Goal: Transaction & Acquisition: Download file/media

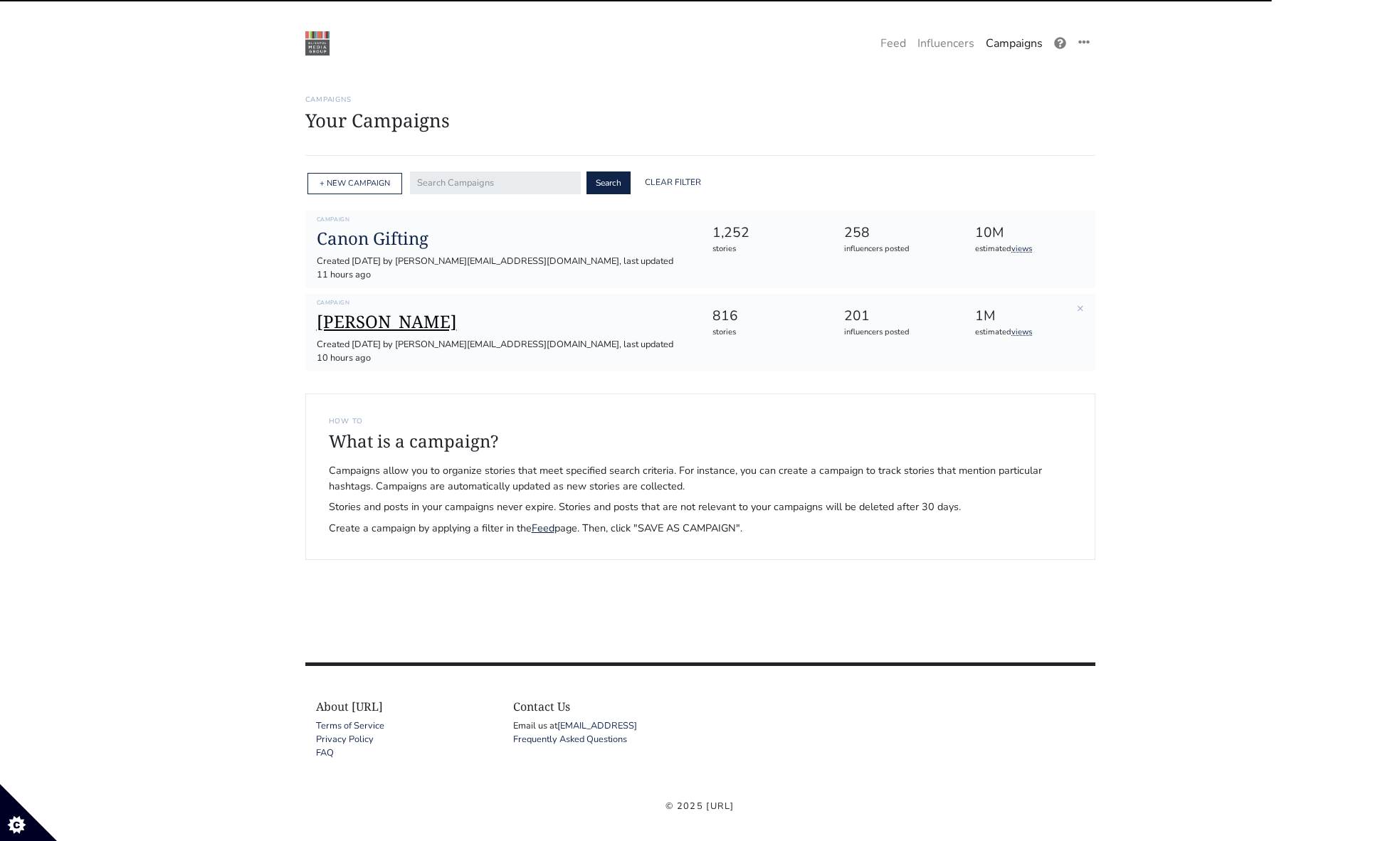
scroll to position [2, 0]
click at [372, 310] on h1 "[PERSON_NAME]" at bounding box center [503, 320] width 373 height 21
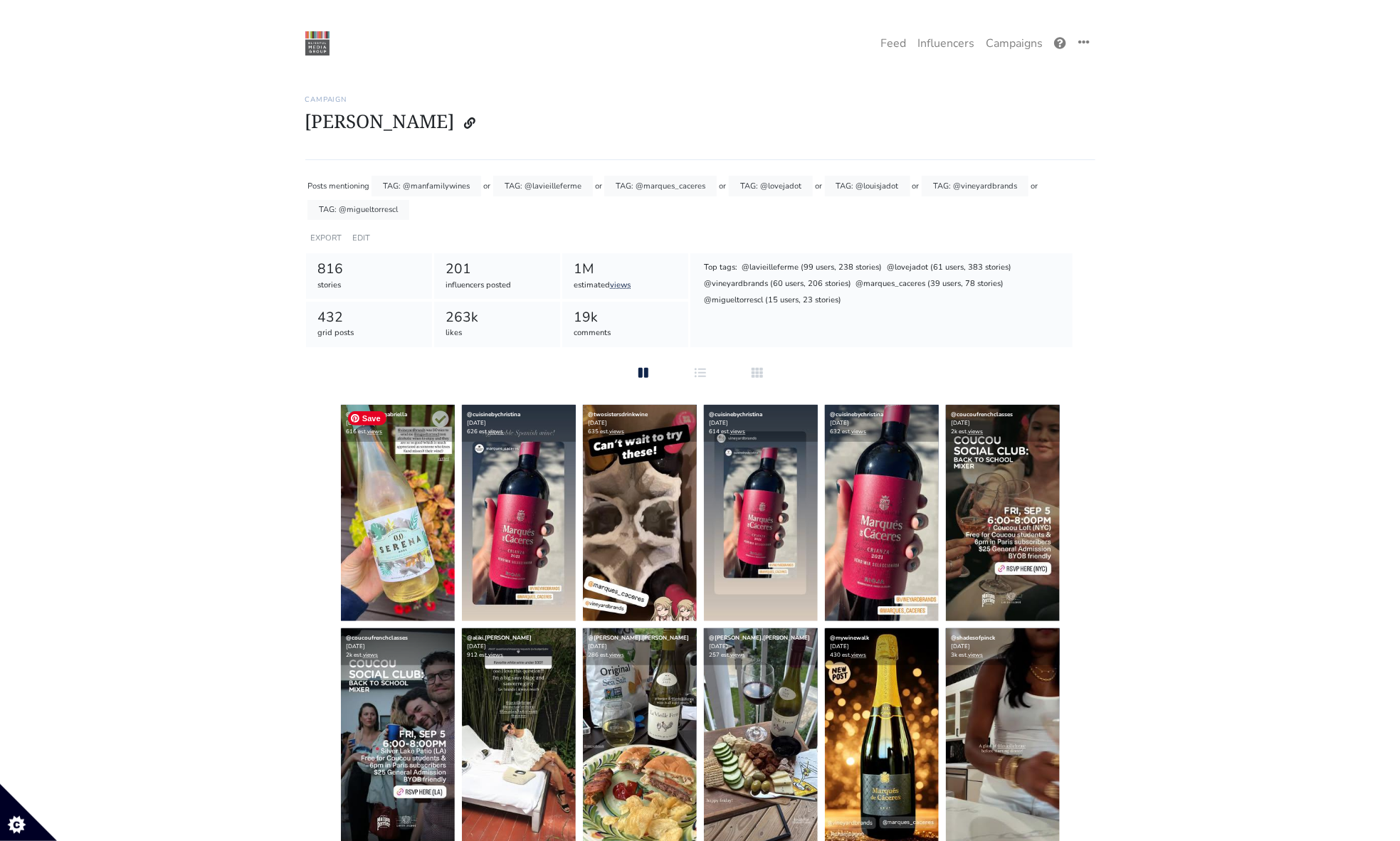
click at [414, 496] on img at bounding box center [398, 513] width 114 height 216
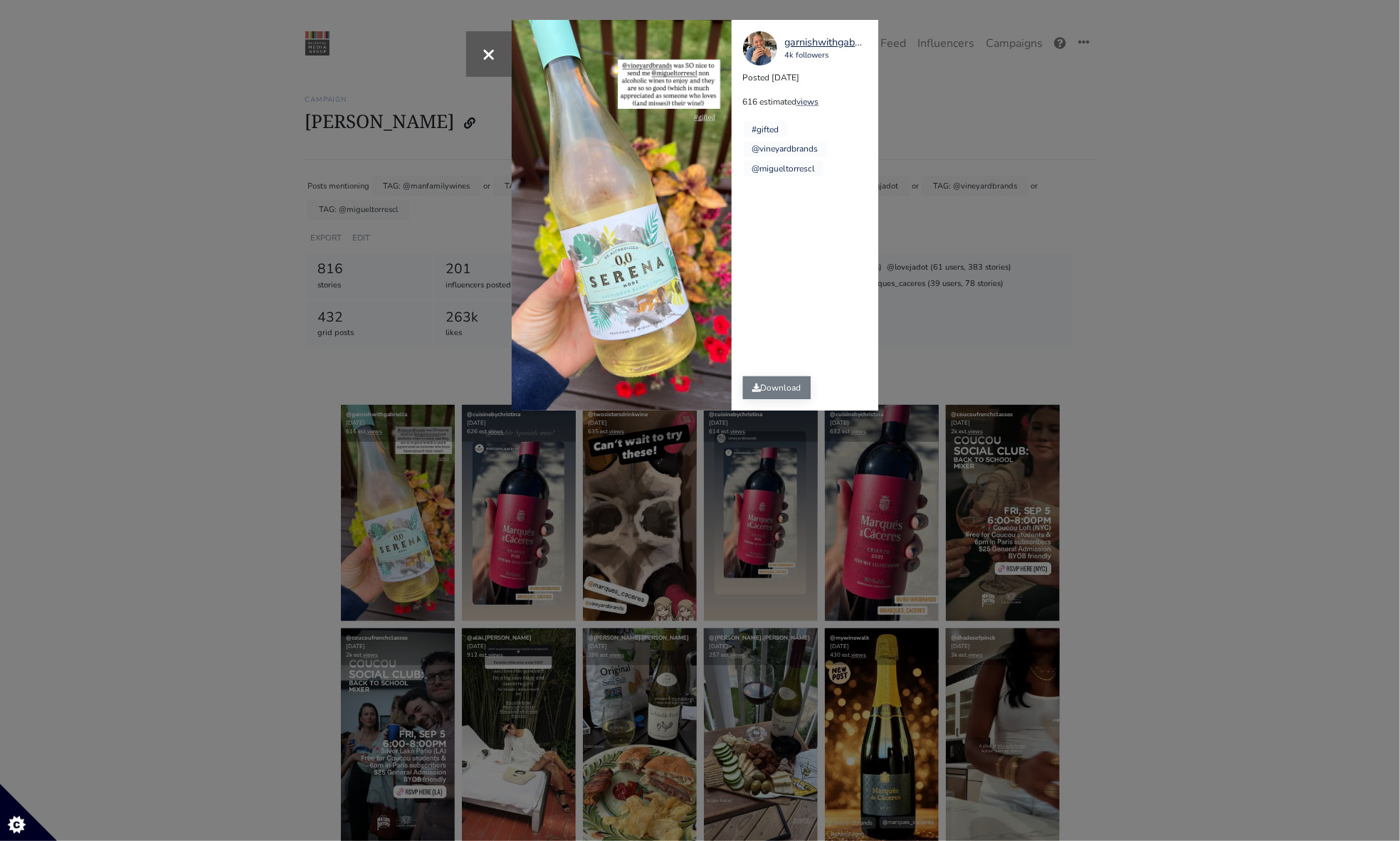
click at [801, 392] on link "Download" at bounding box center [777, 388] width 67 height 23
drag, startPoint x: 267, startPoint y: 328, endPoint x: 236, endPoint y: 291, distance: 48.3
click at [236, 291] on div "× garnishwithgabriella 4k followers Posted 2025-09-04 616 estimated views #gift…" at bounding box center [700, 420] width 1400 height 841
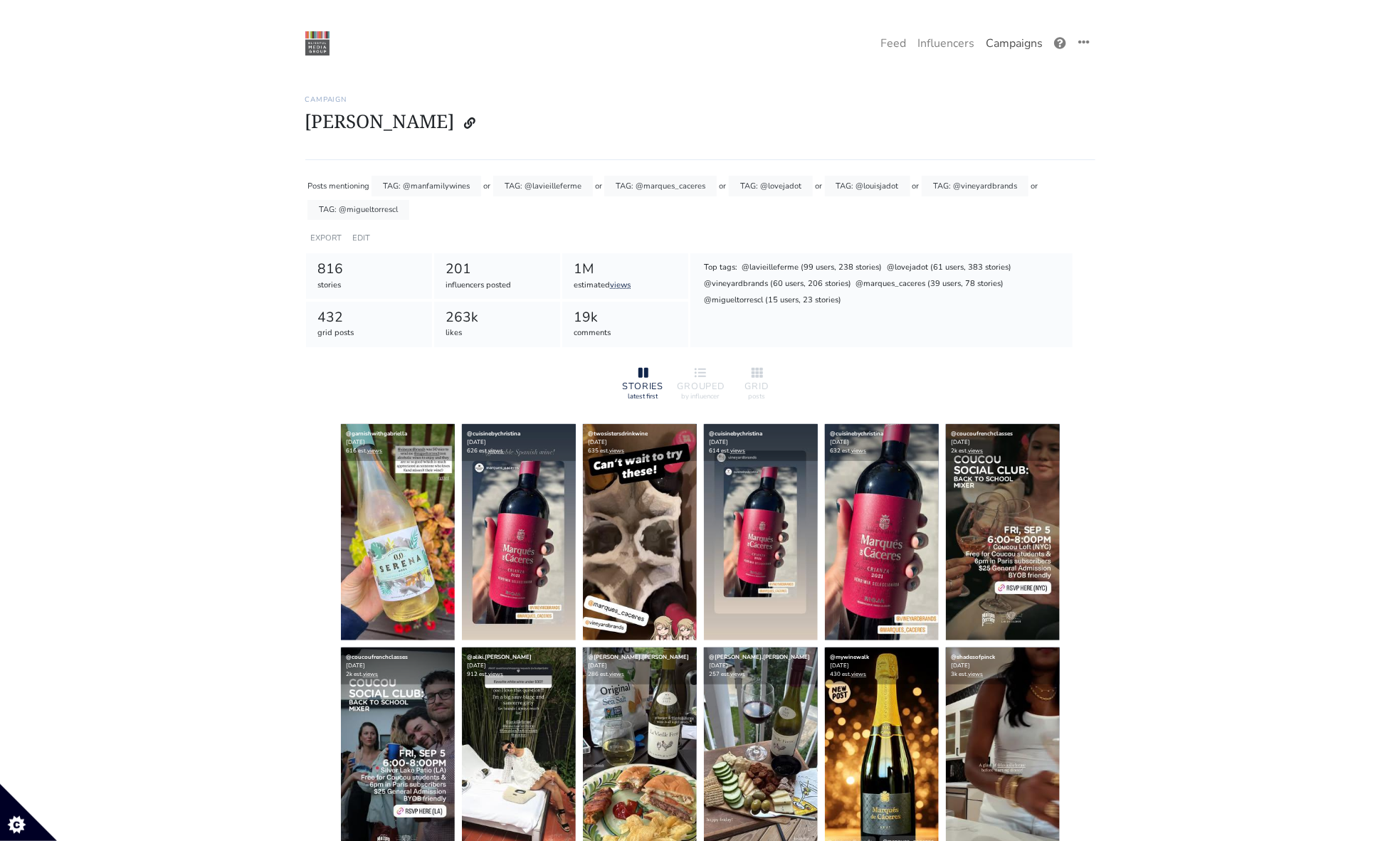
click at [1011, 41] on link "Campaigns" at bounding box center [1014, 43] width 68 height 28
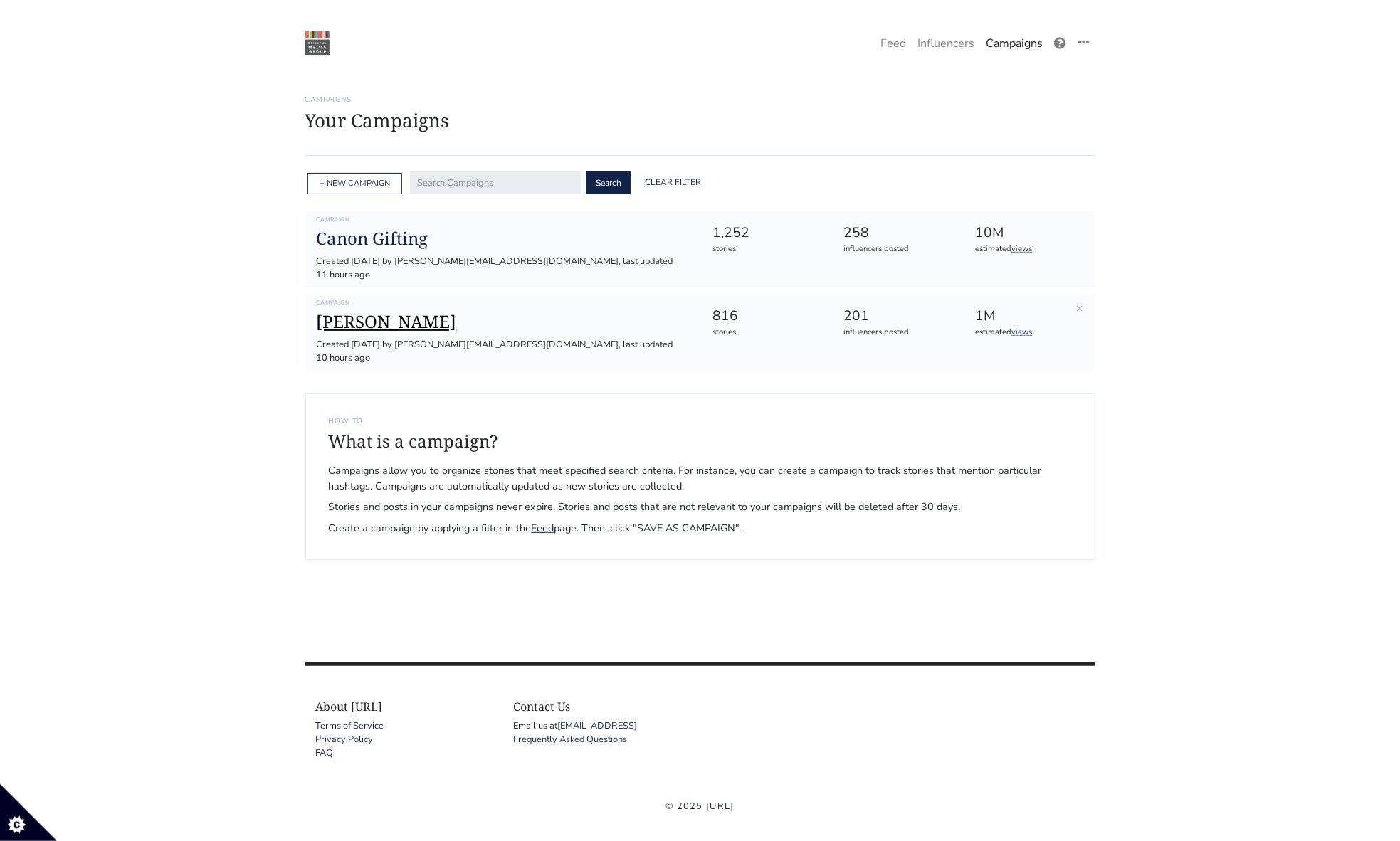
click at [372, 312] on h1 "[PERSON_NAME]" at bounding box center [503, 322] width 373 height 21
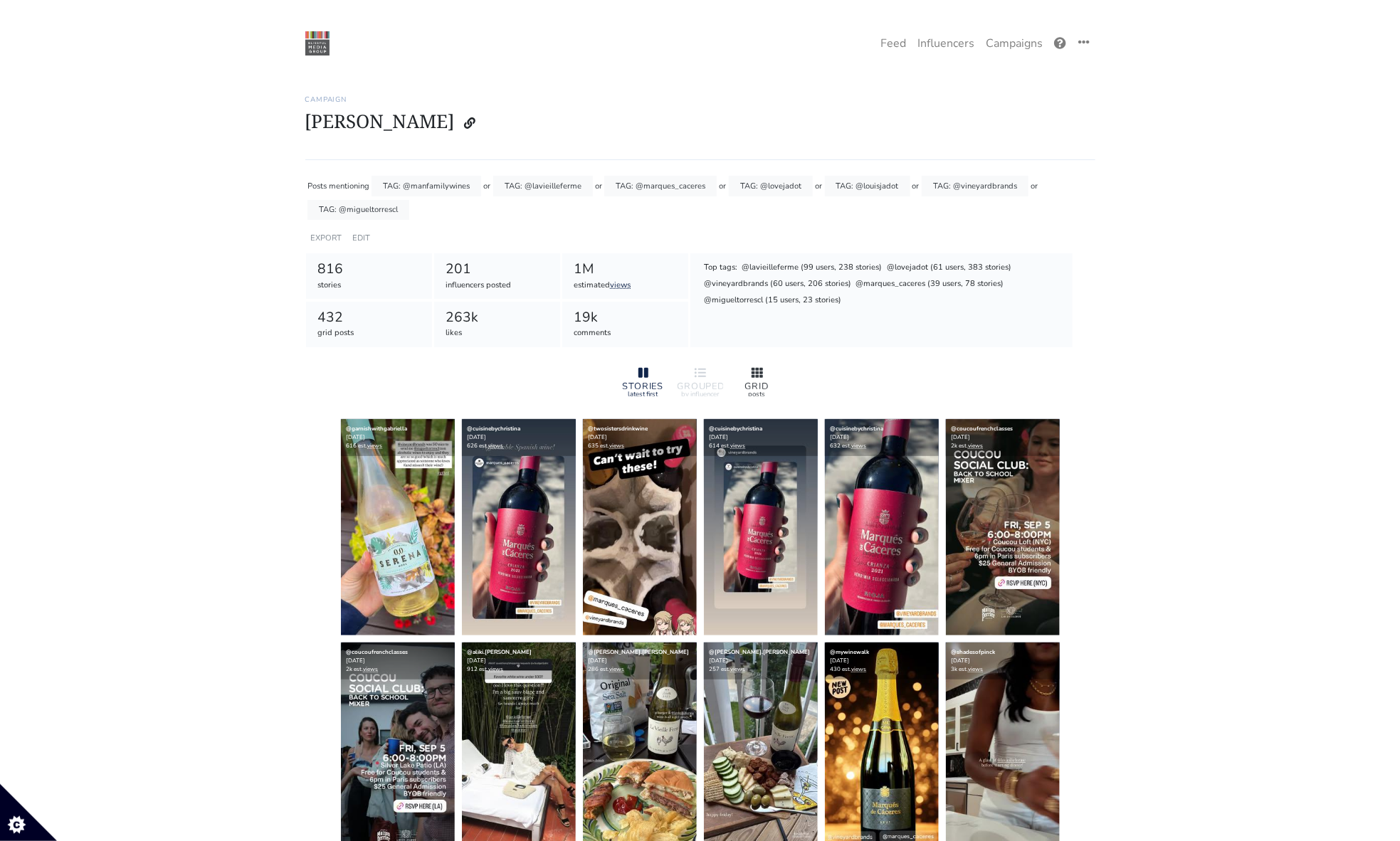
click at [753, 377] on icon at bounding box center [757, 372] width 11 height 11
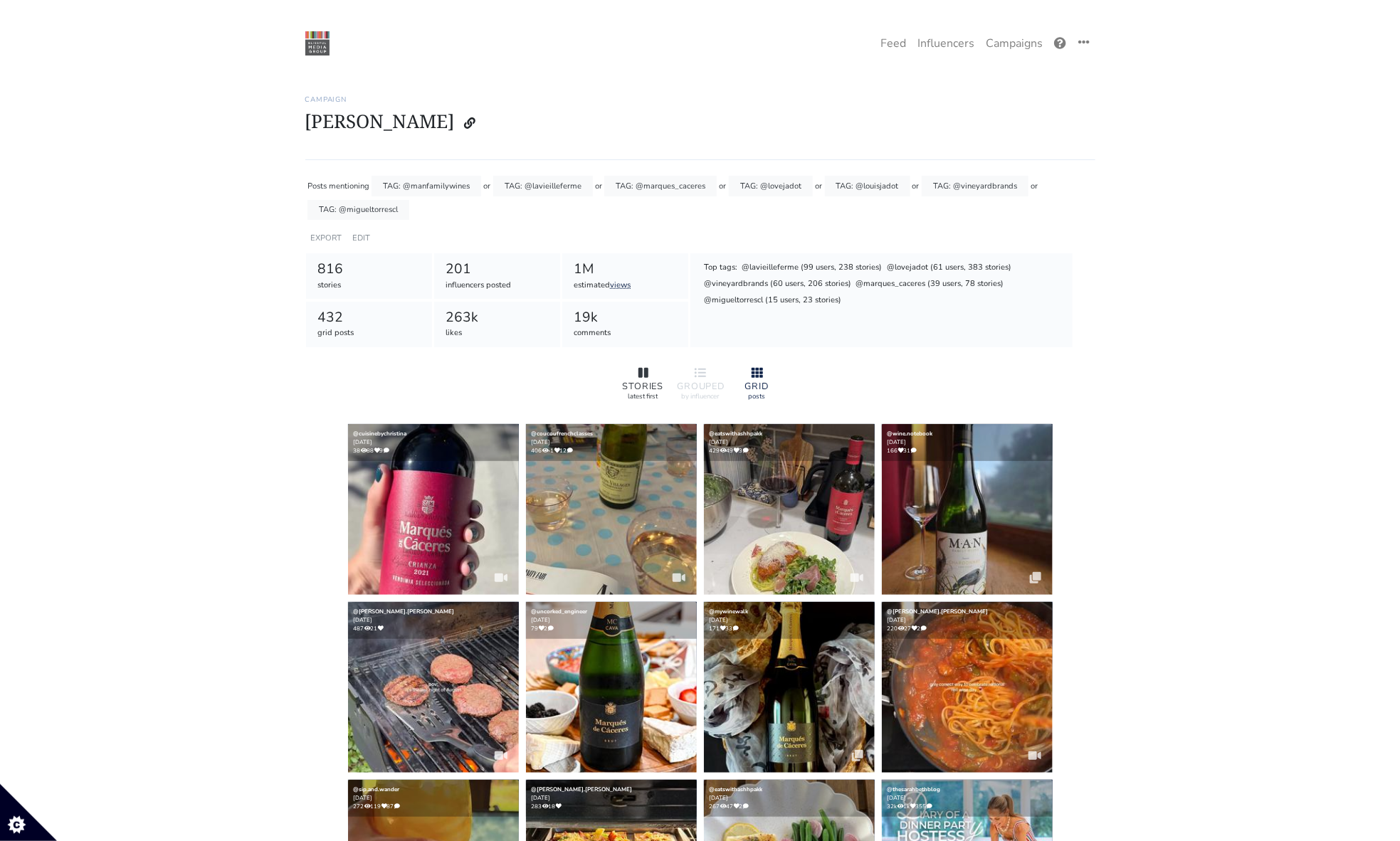
click at [636, 372] on div at bounding box center [644, 374] width 46 height 17
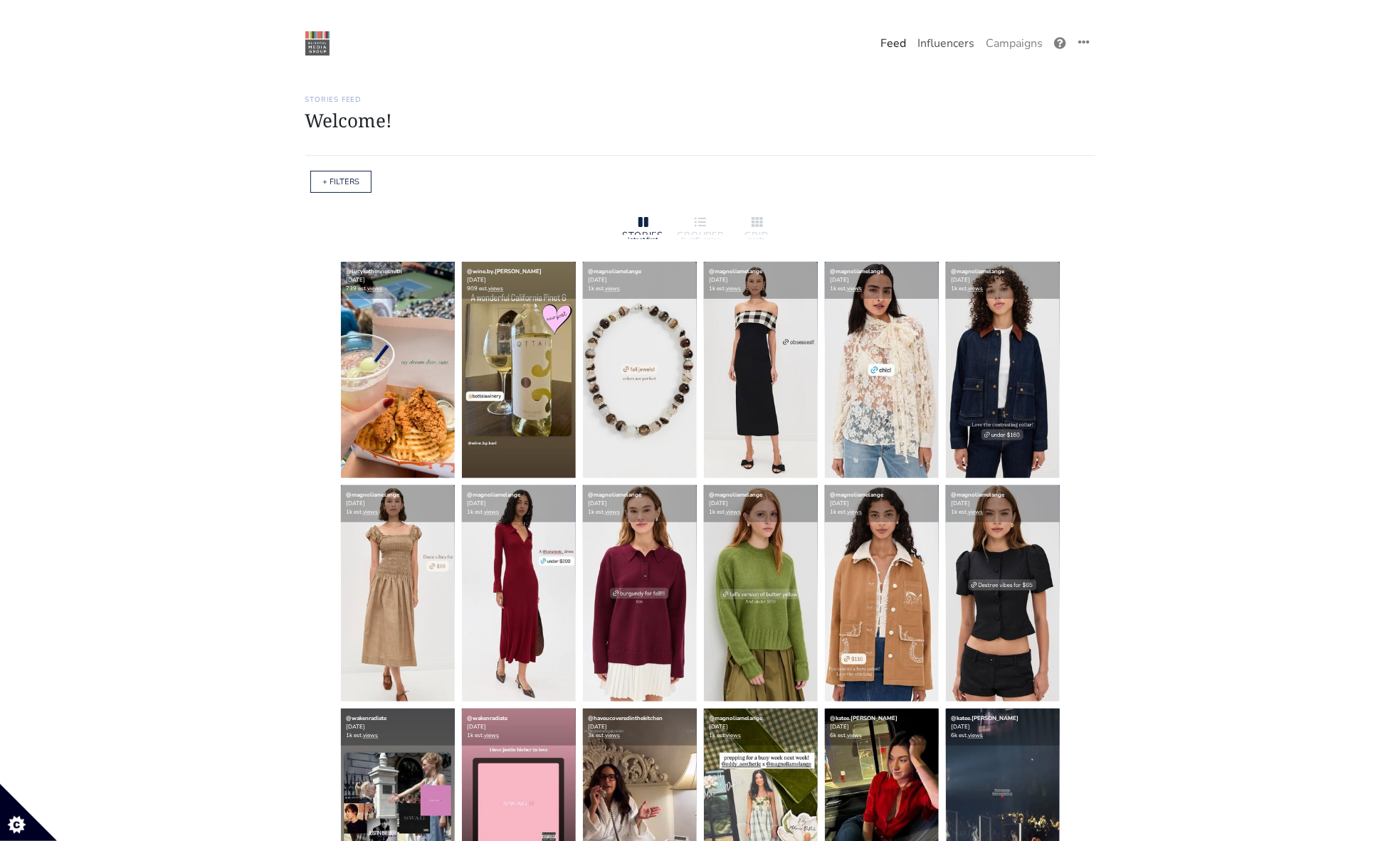
drag, startPoint x: 924, startPoint y: 40, endPoint x: 916, endPoint y: 44, distance: 8.9
click at [924, 40] on link "Influencers" at bounding box center [946, 43] width 68 height 28
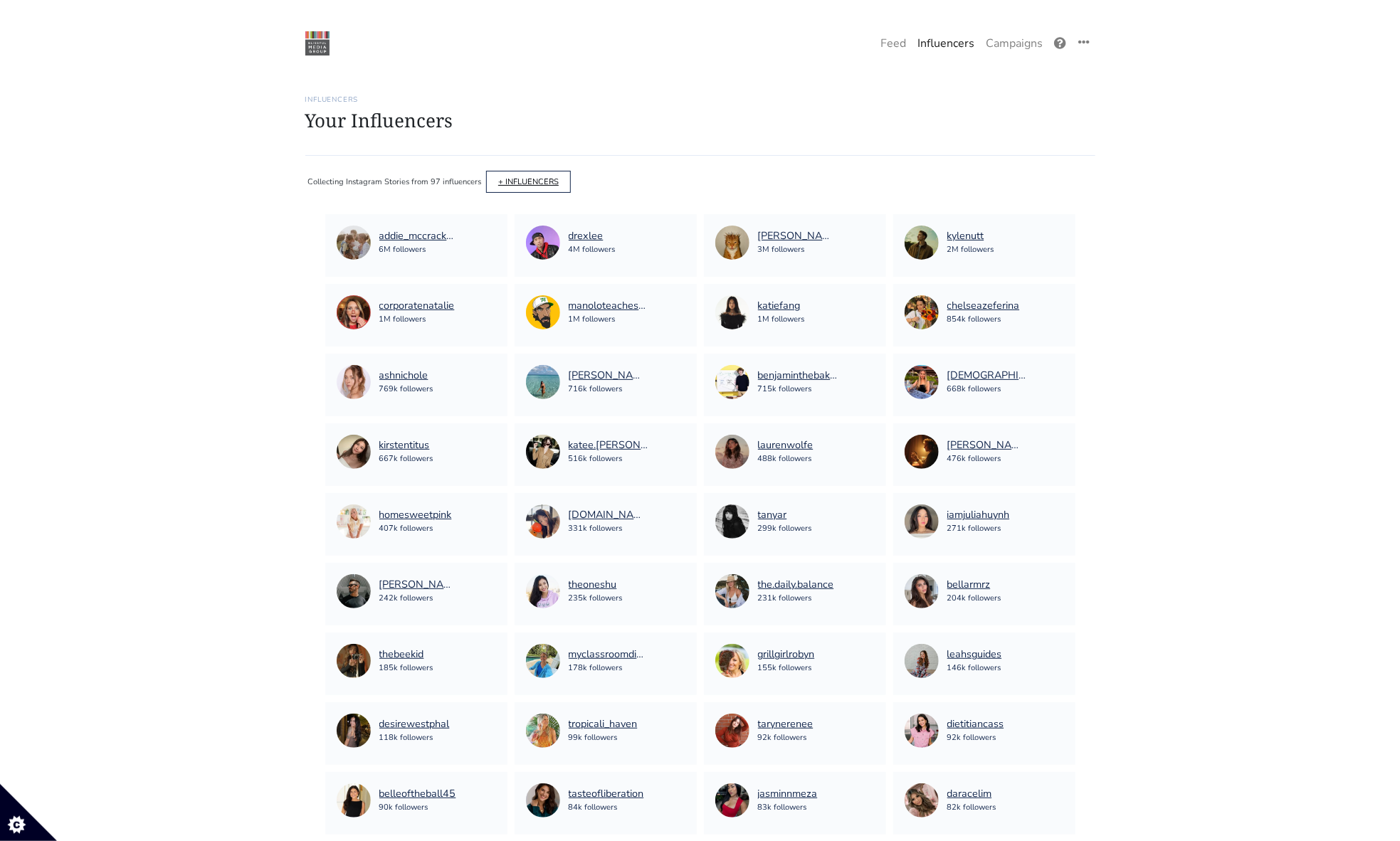
click at [502, 180] on link "+ INFLUENCERS" at bounding box center [528, 182] width 60 height 11
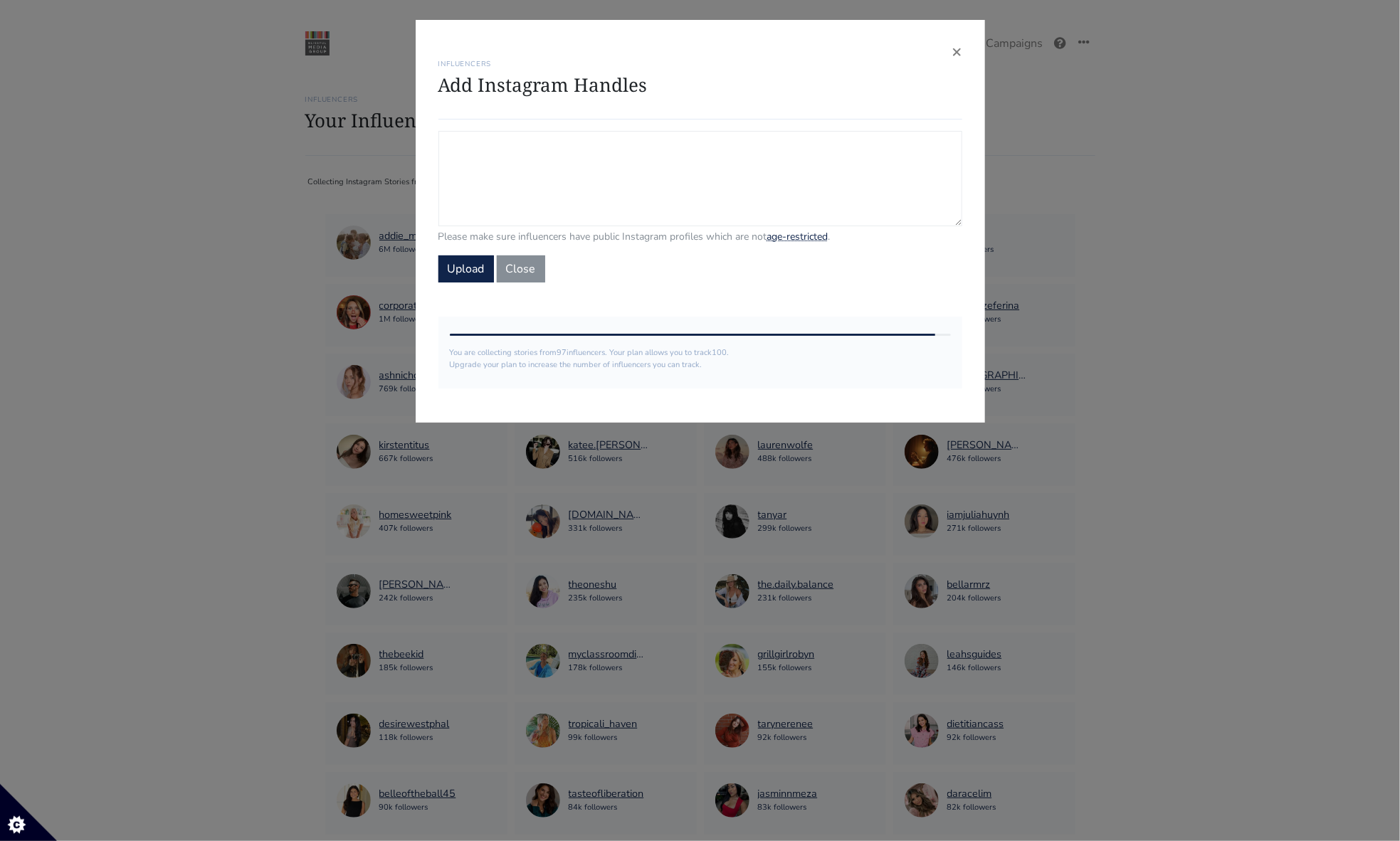
click at [580, 211] on textarea "Campaign Influencers (optional) Only stories from these influencers will be inc…" at bounding box center [700, 178] width 524 height 96
paste textarea "the.champagne.diary"
type textarea "the.champagne.diary"
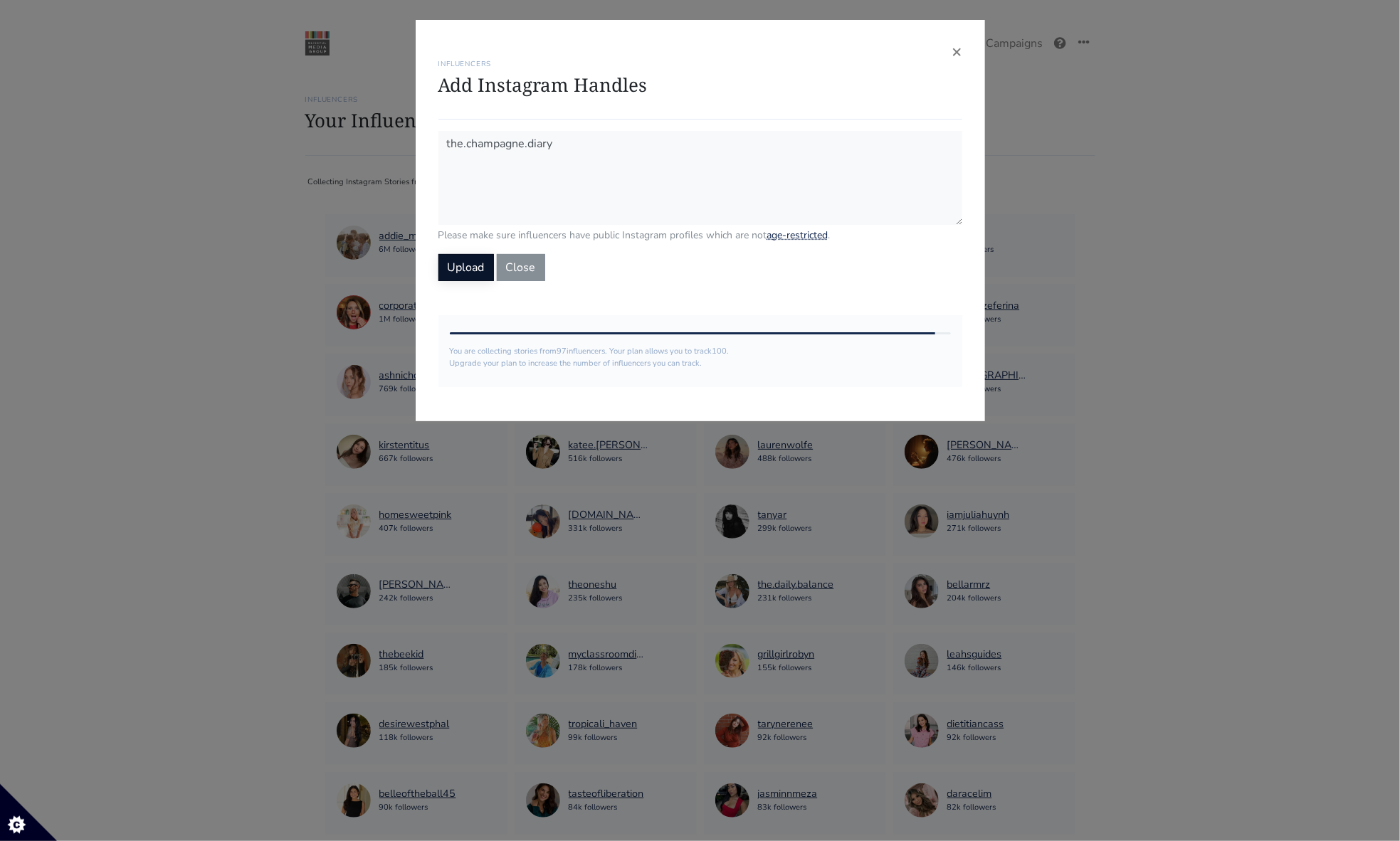
click at [476, 263] on button "Upload" at bounding box center [466, 267] width 56 height 27
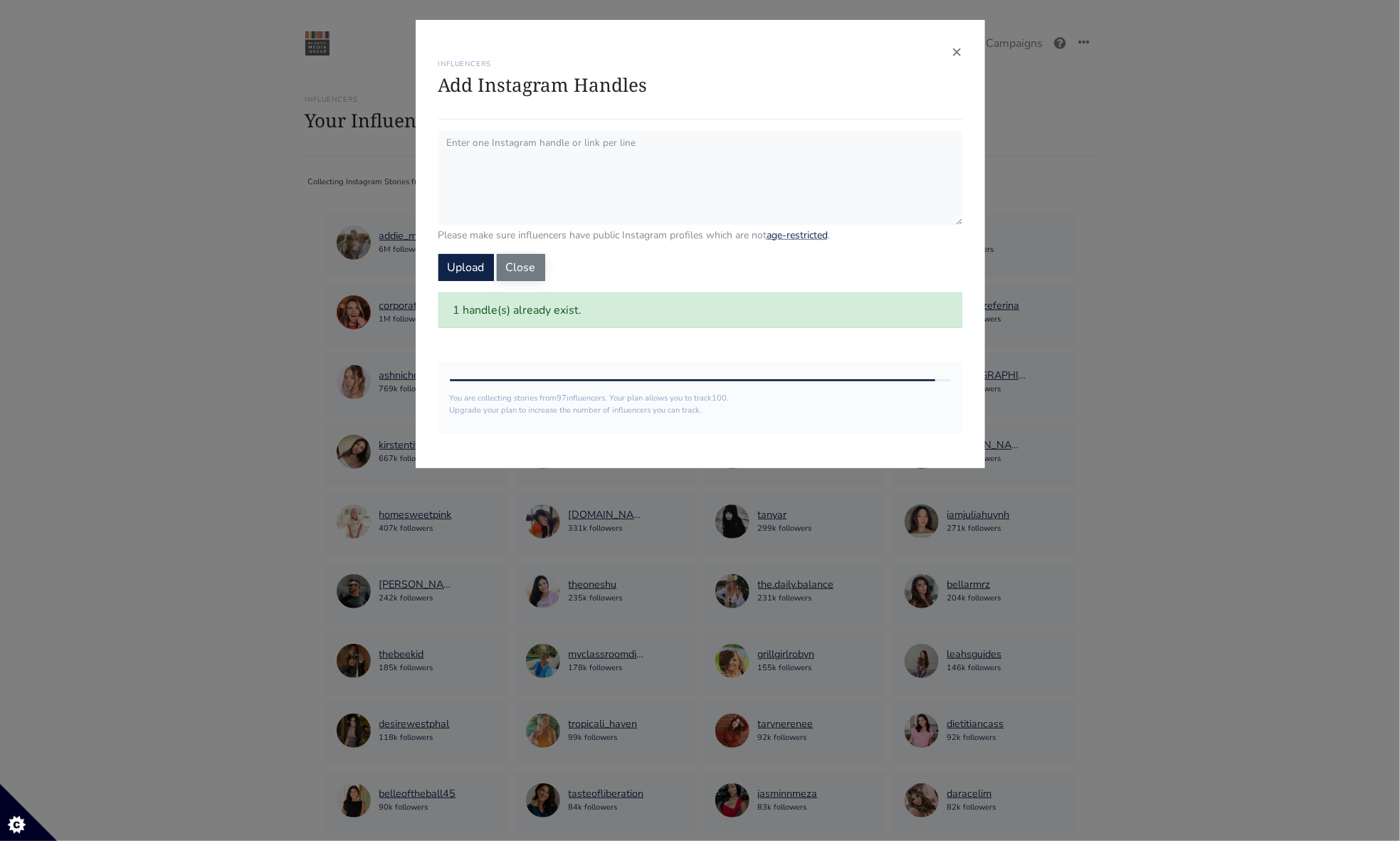
click at [499, 274] on button "Close" at bounding box center [521, 267] width 48 height 27
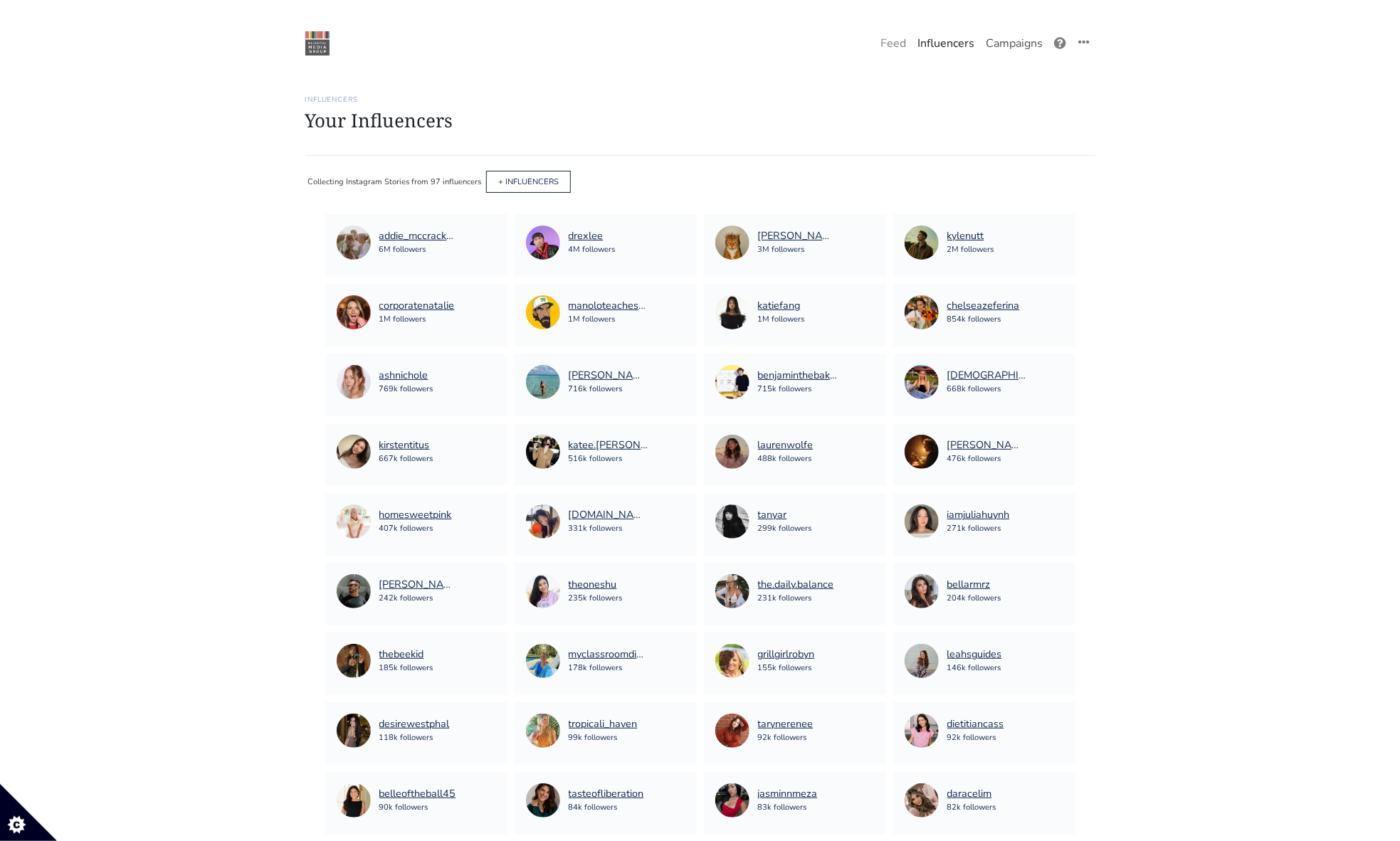
click at [1005, 37] on link "Campaigns" at bounding box center [1014, 43] width 68 height 28
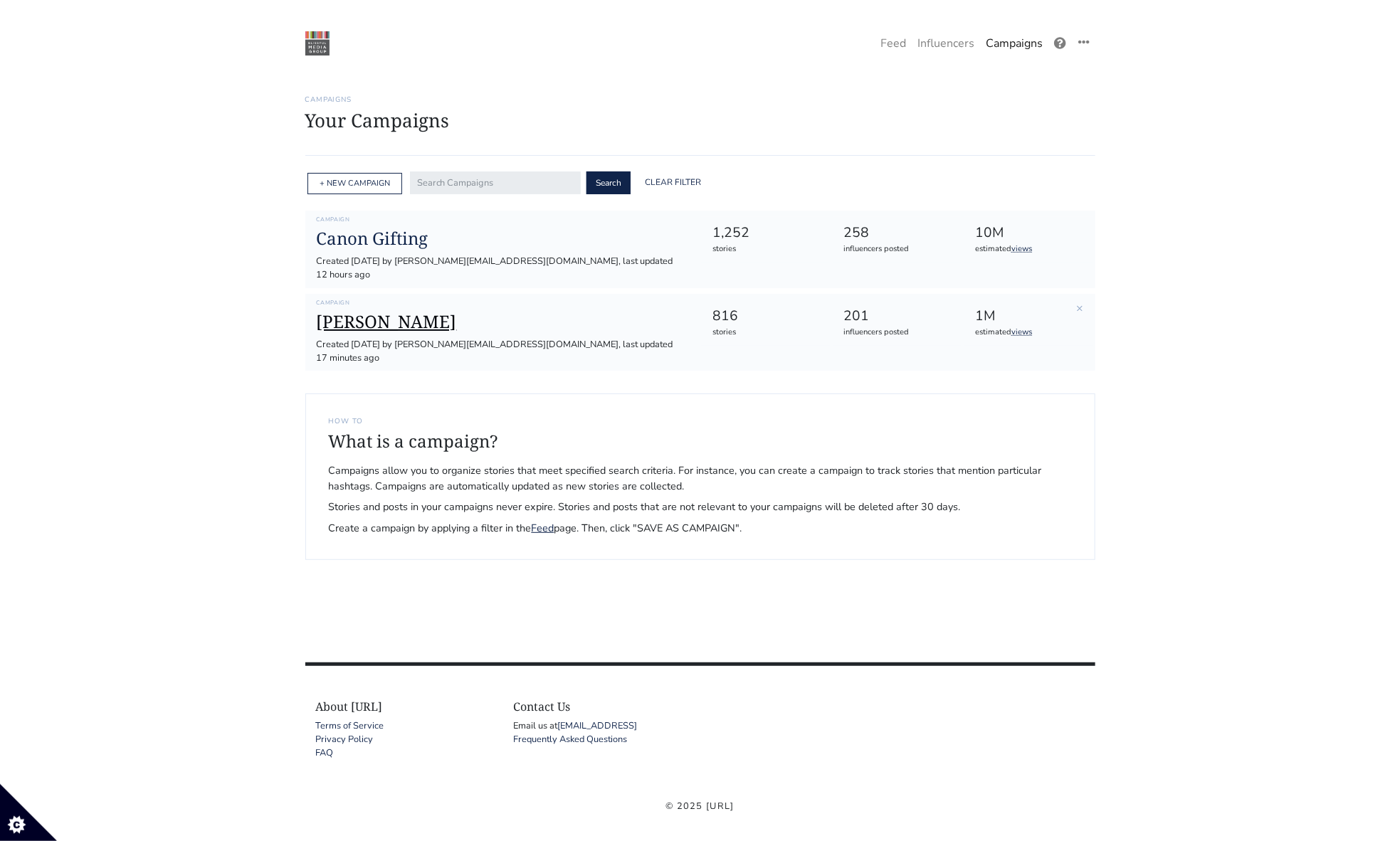
click at [357, 312] on h1 "[PERSON_NAME]" at bounding box center [503, 322] width 373 height 21
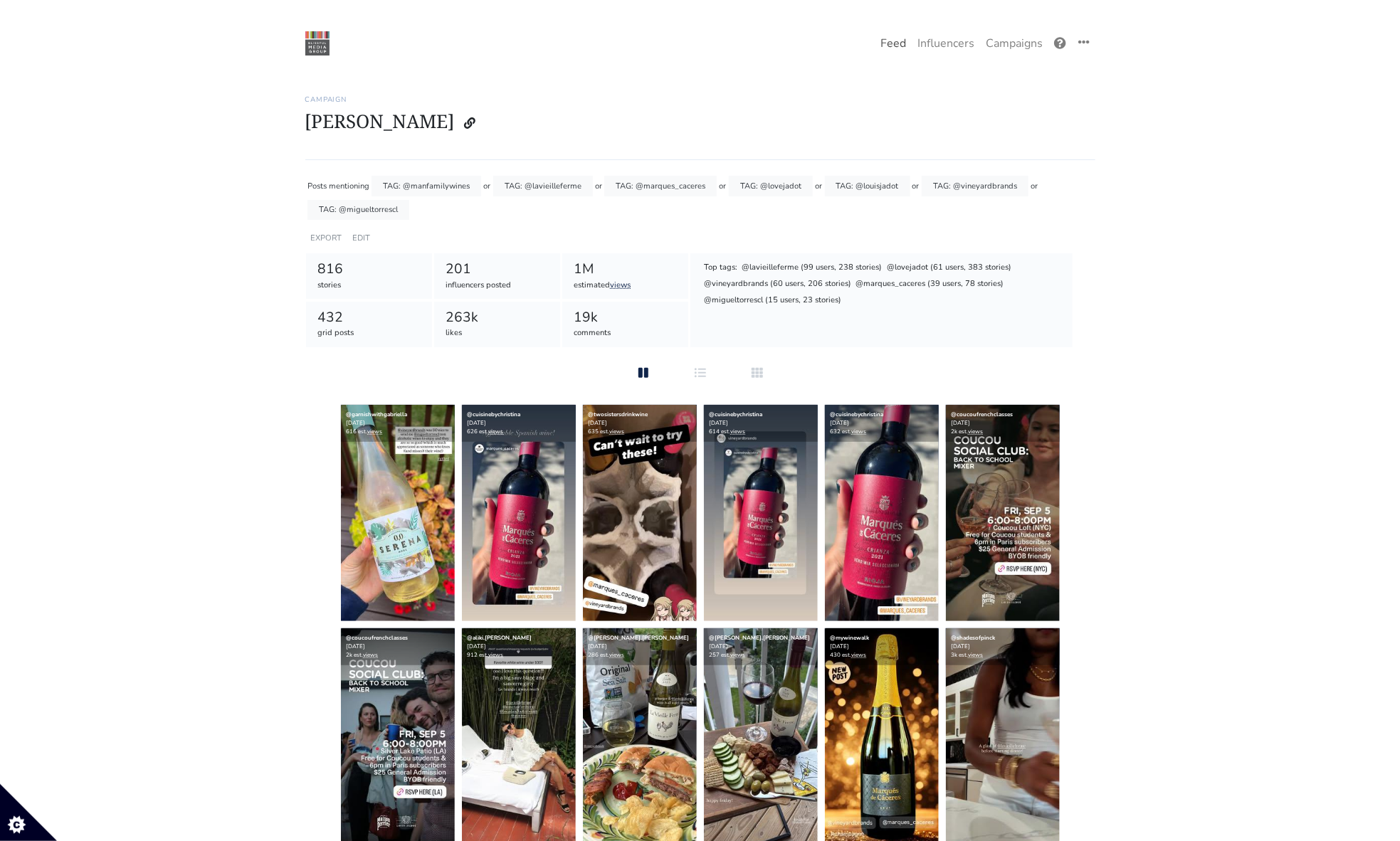
click at [892, 45] on link "Feed" at bounding box center [893, 43] width 37 height 28
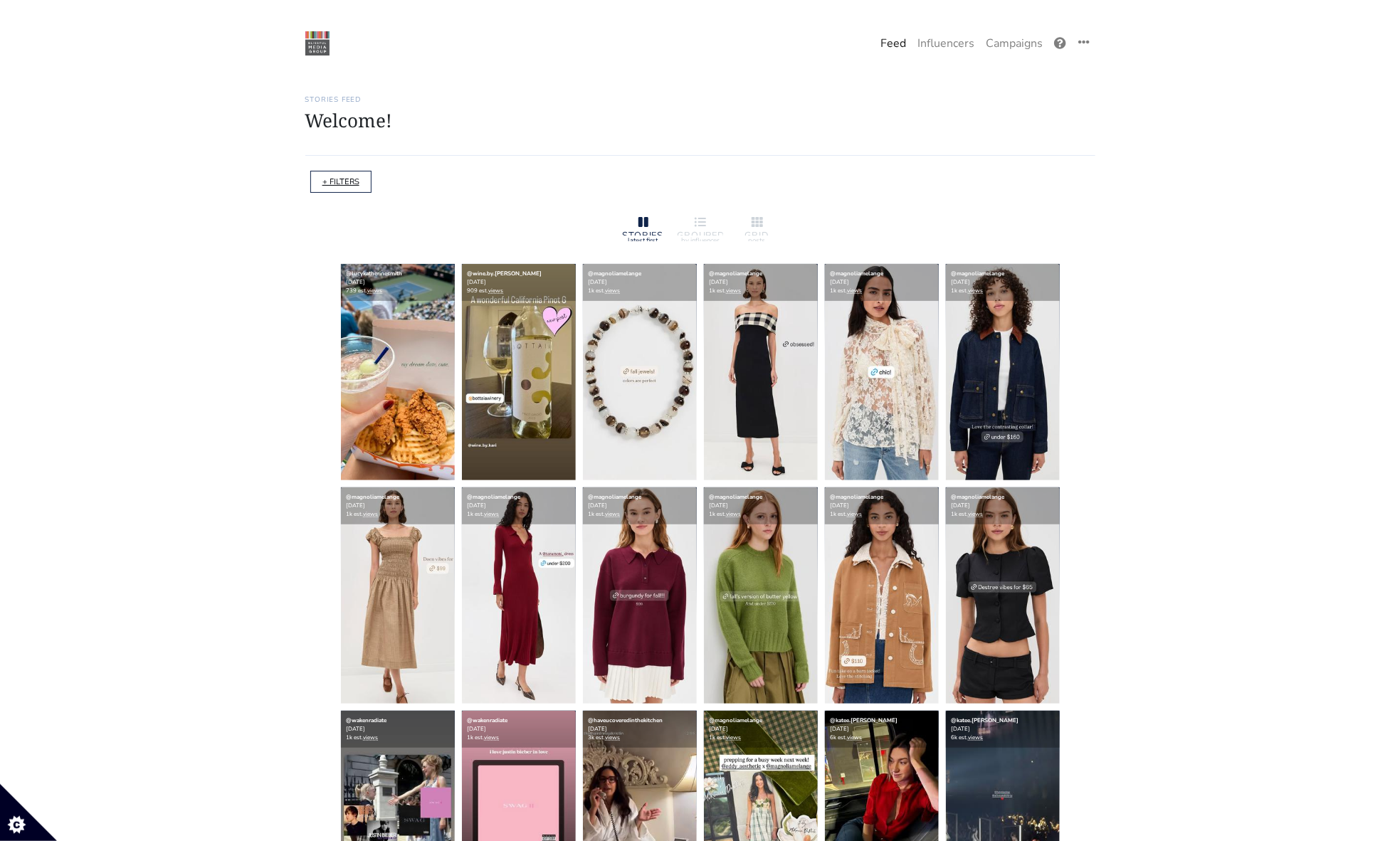
click at [337, 177] on link "+ FILTERS" at bounding box center [341, 182] width 37 height 11
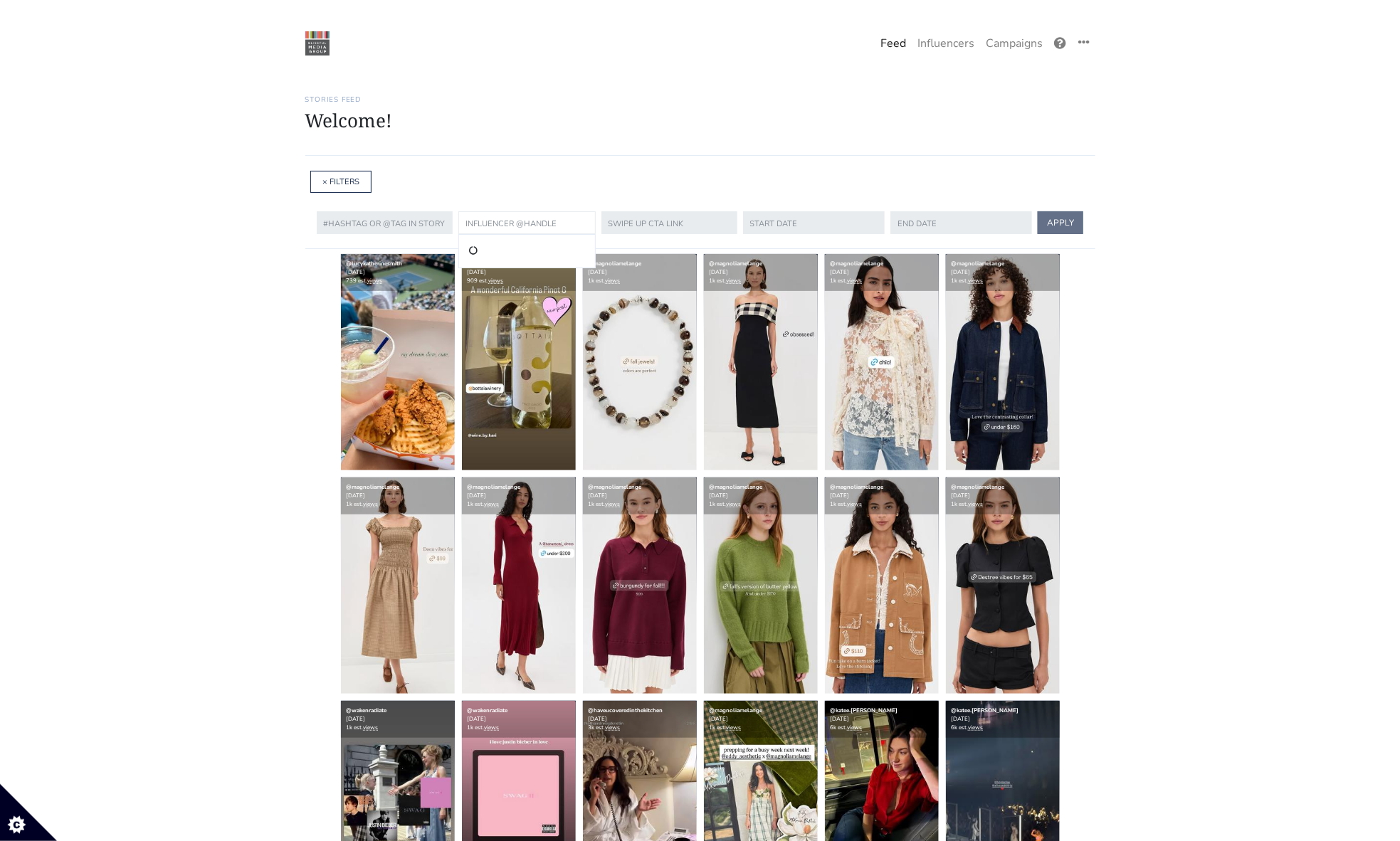
click at [547, 227] on input "text" at bounding box center [528, 222] width 138 height 23
click at [482, 249] on li "@atibajefferson" at bounding box center [526, 251] width 119 height 17
type input "atibajefferson"
click at [1064, 222] on button "APPLY" at bounding box center [1059, 222] width 46 height 23
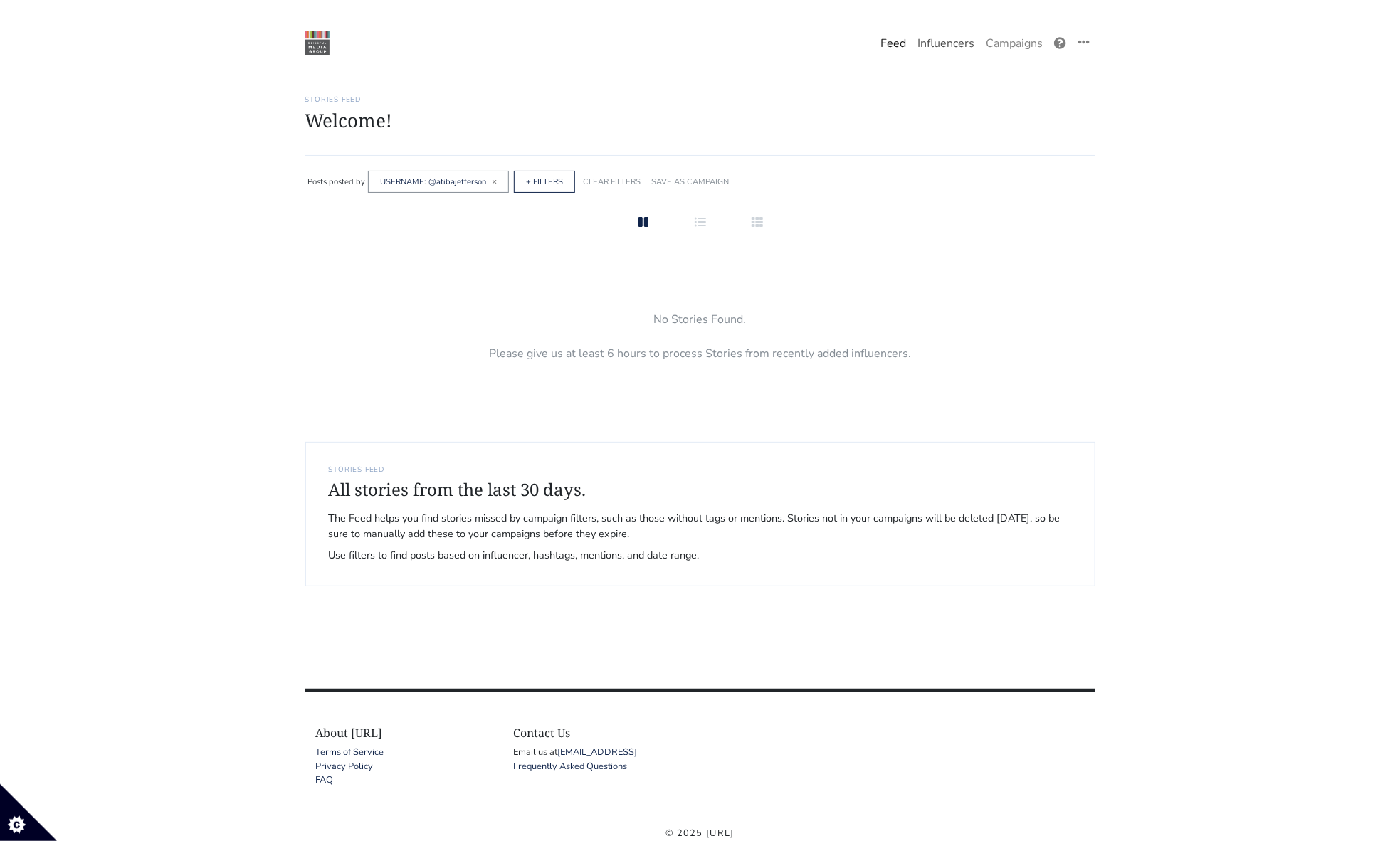
click at [946, 43] on link "Influencers" at bounding box center [946, 43] width 68 height 28
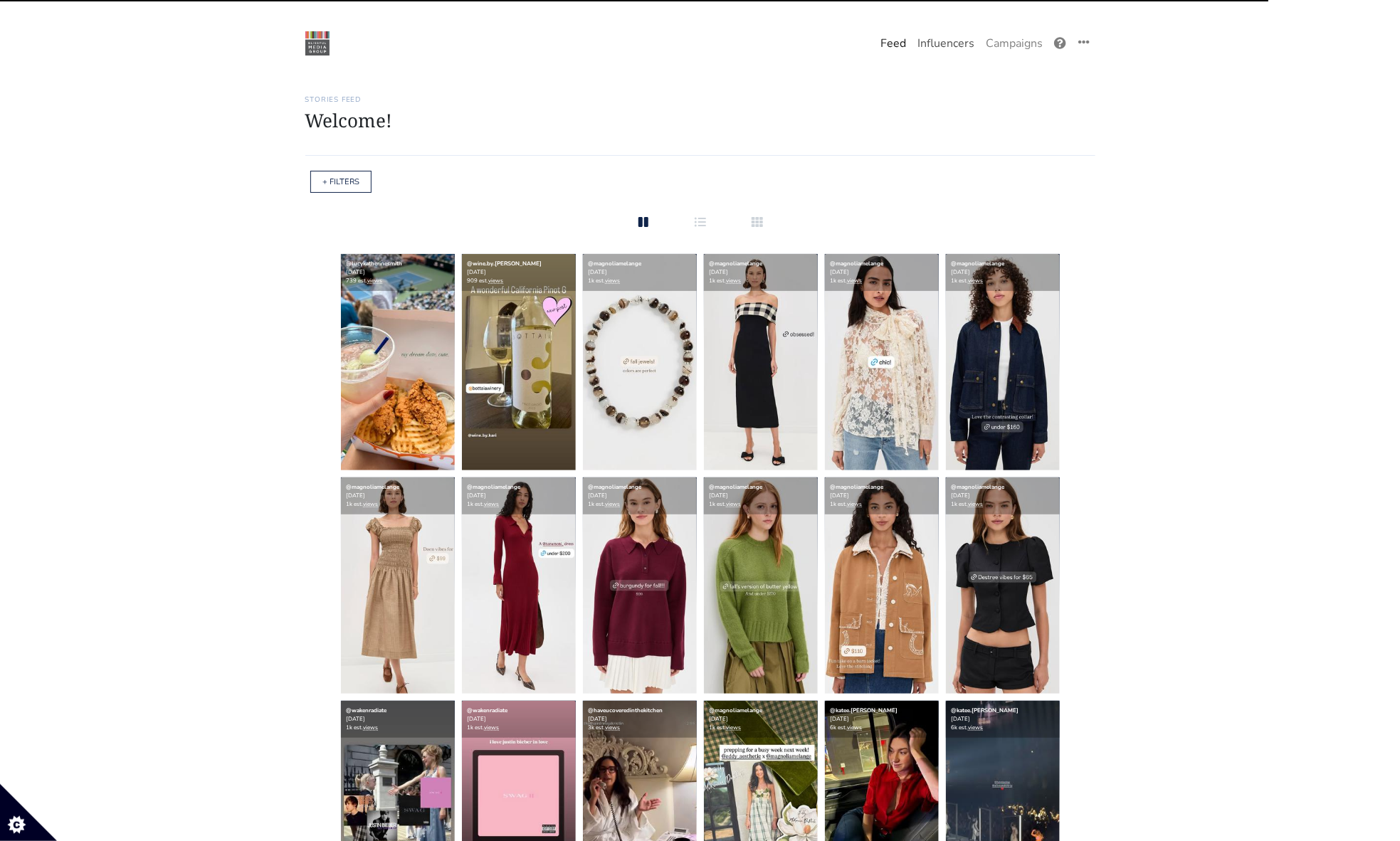
click at [937, 47] on link "Influencers" at bounding box center [946, 43] width 68 height 28
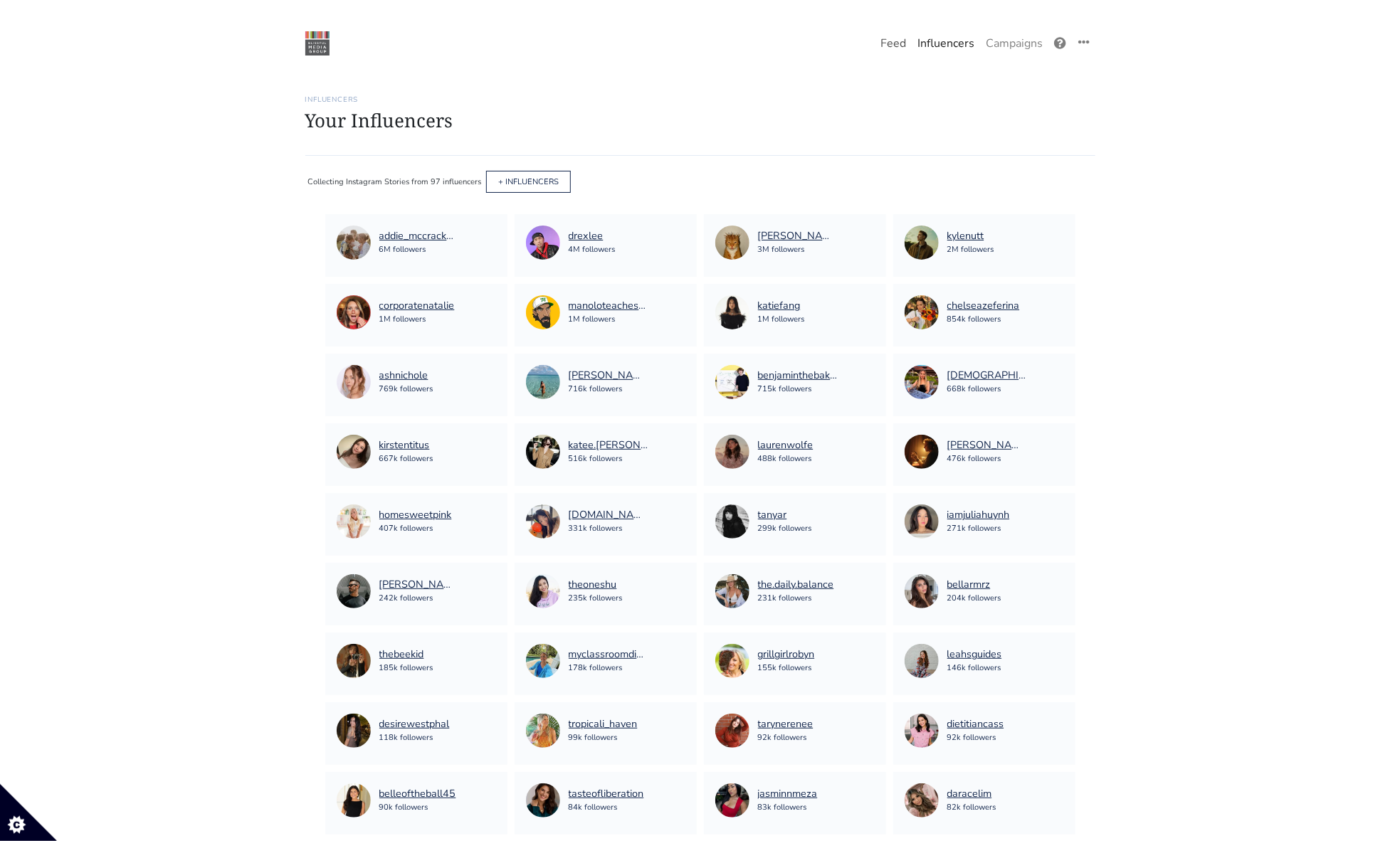
click at [884, 38] on link "Feed" at bounding box center [893, 43] width 37 height 28
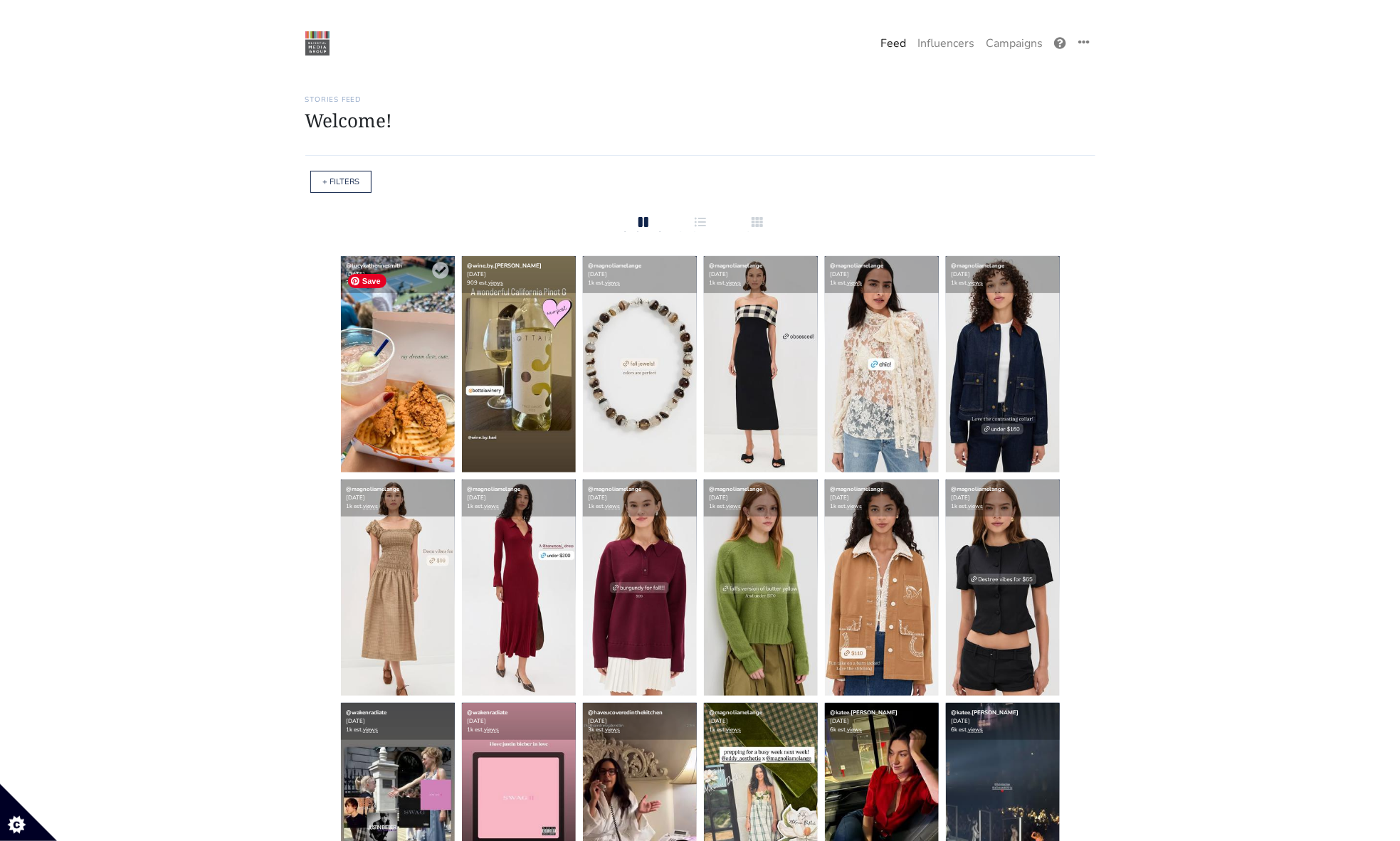
click at [406, 377] on img at bounding box center [398, 364] width 114 height 216
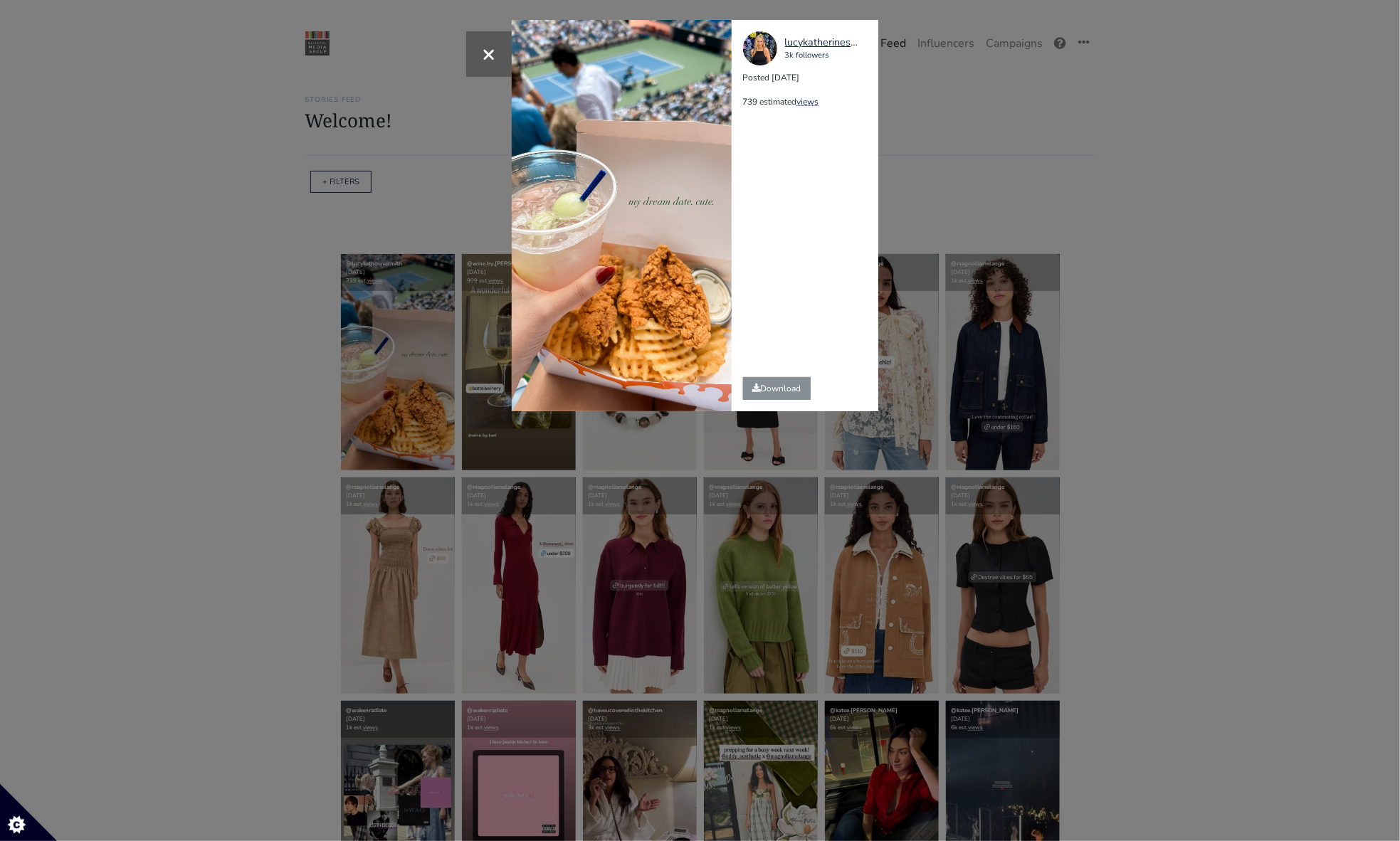
click at [1142, 262] on div "× lucykatherinesmith 3k followers Posted [DATE] 739 estimated views" at bounding box center [700, 420] width 1400 height 841
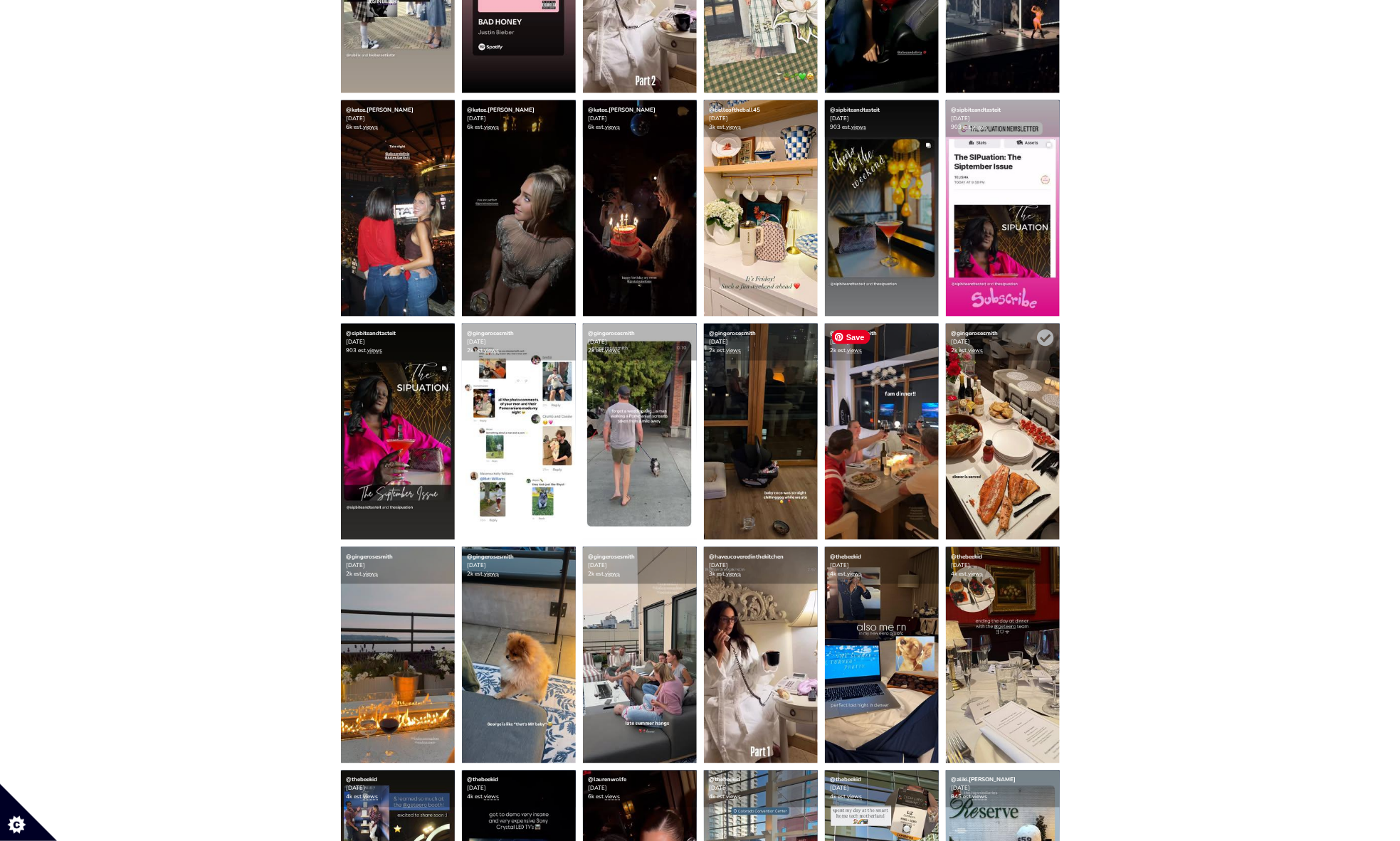
scroll to position [867, 0]
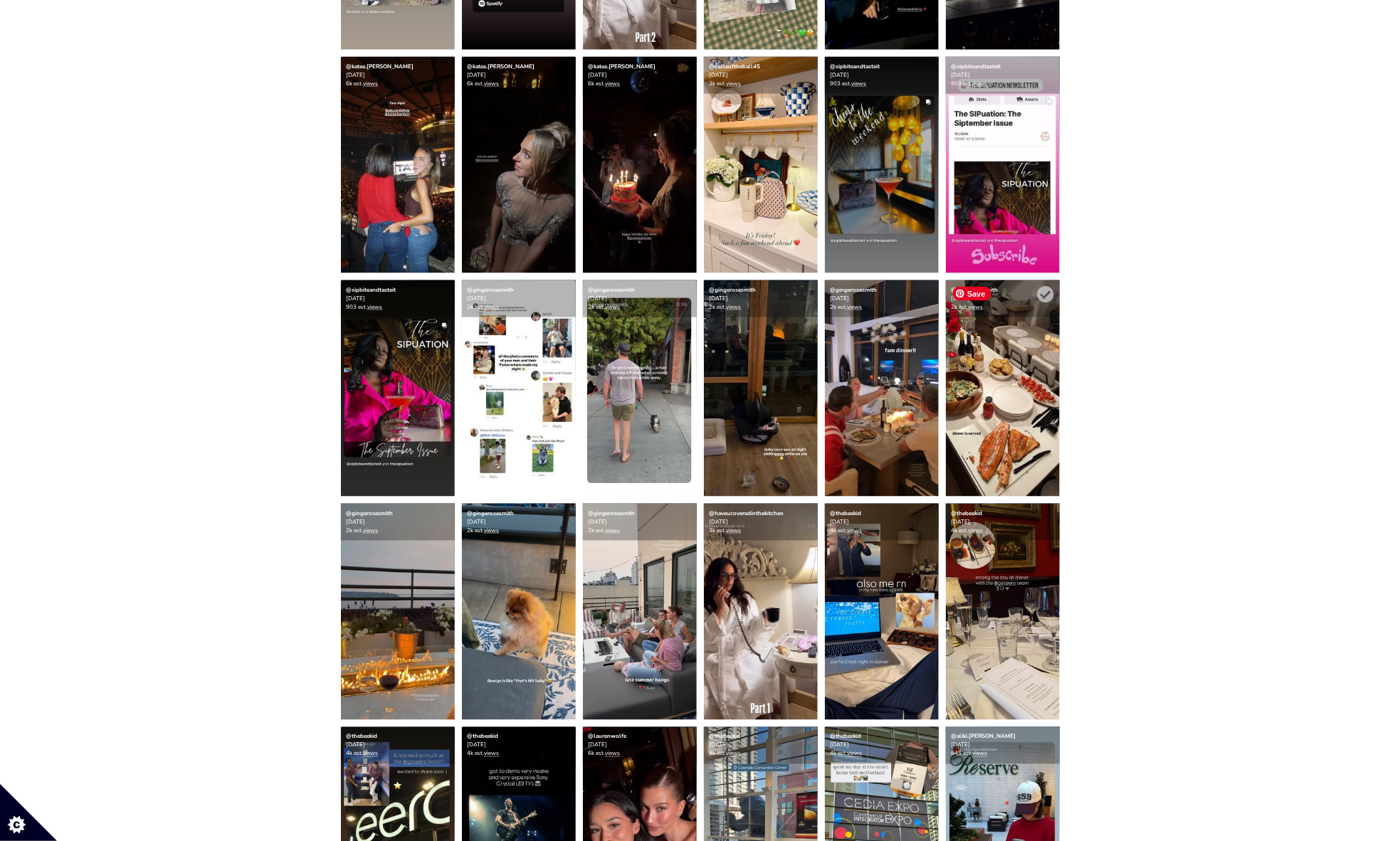
click at [1027, 356] on img at bounding box center [1002, 388] width 114 height 216
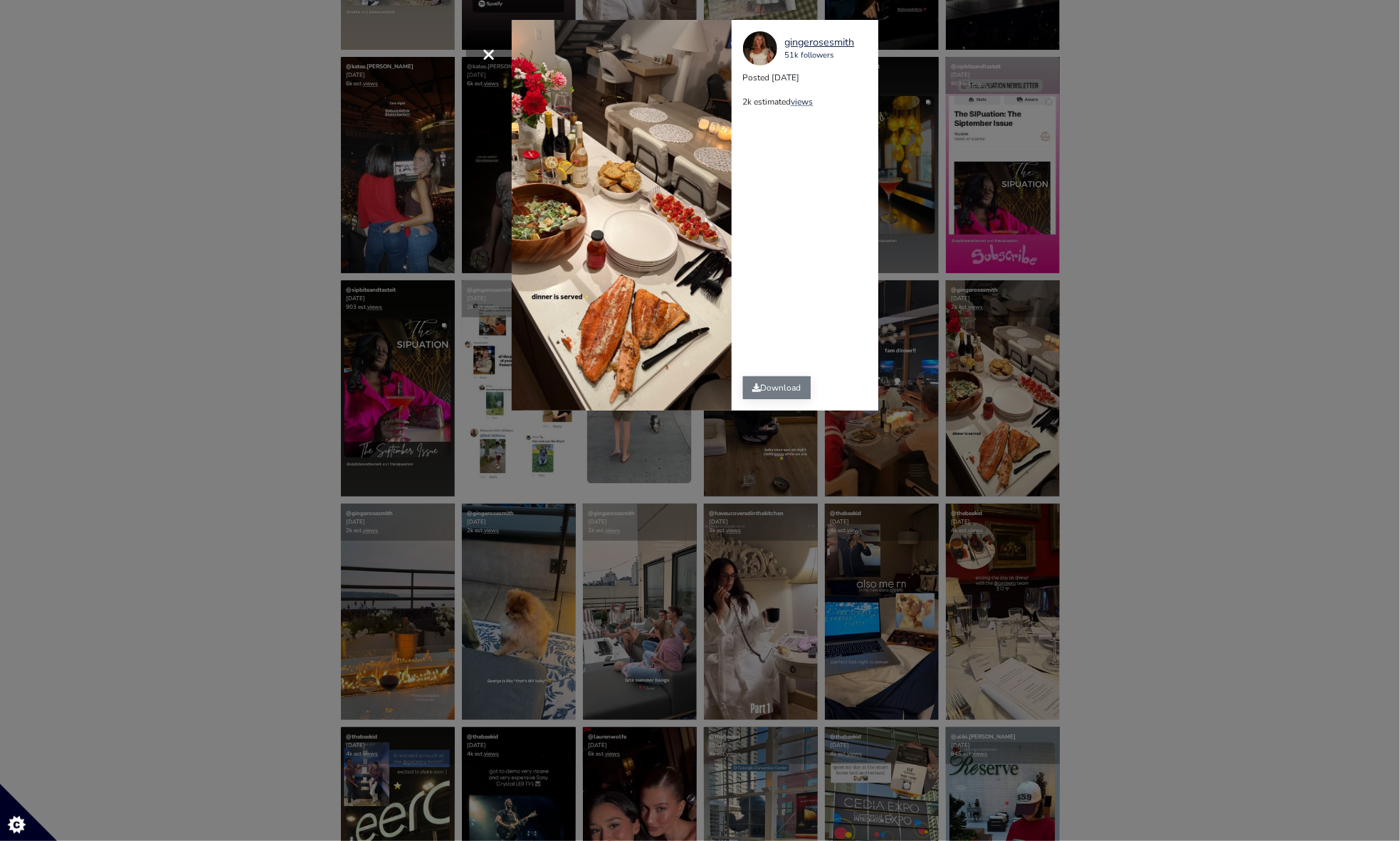
click at [799, 398] on link "Download" at bounding box center [777, 388] width 67 height 23
drag, startPoint x: 257, startPoint y: 552, endPoint x: 256, endPoint y: 562, distance: 10.0
click at [257, 552] on div "× gingerosesmith 51k followers Posted [DATE] 2k estimated views" at bounding box center [700, 420] width 1400 height 841
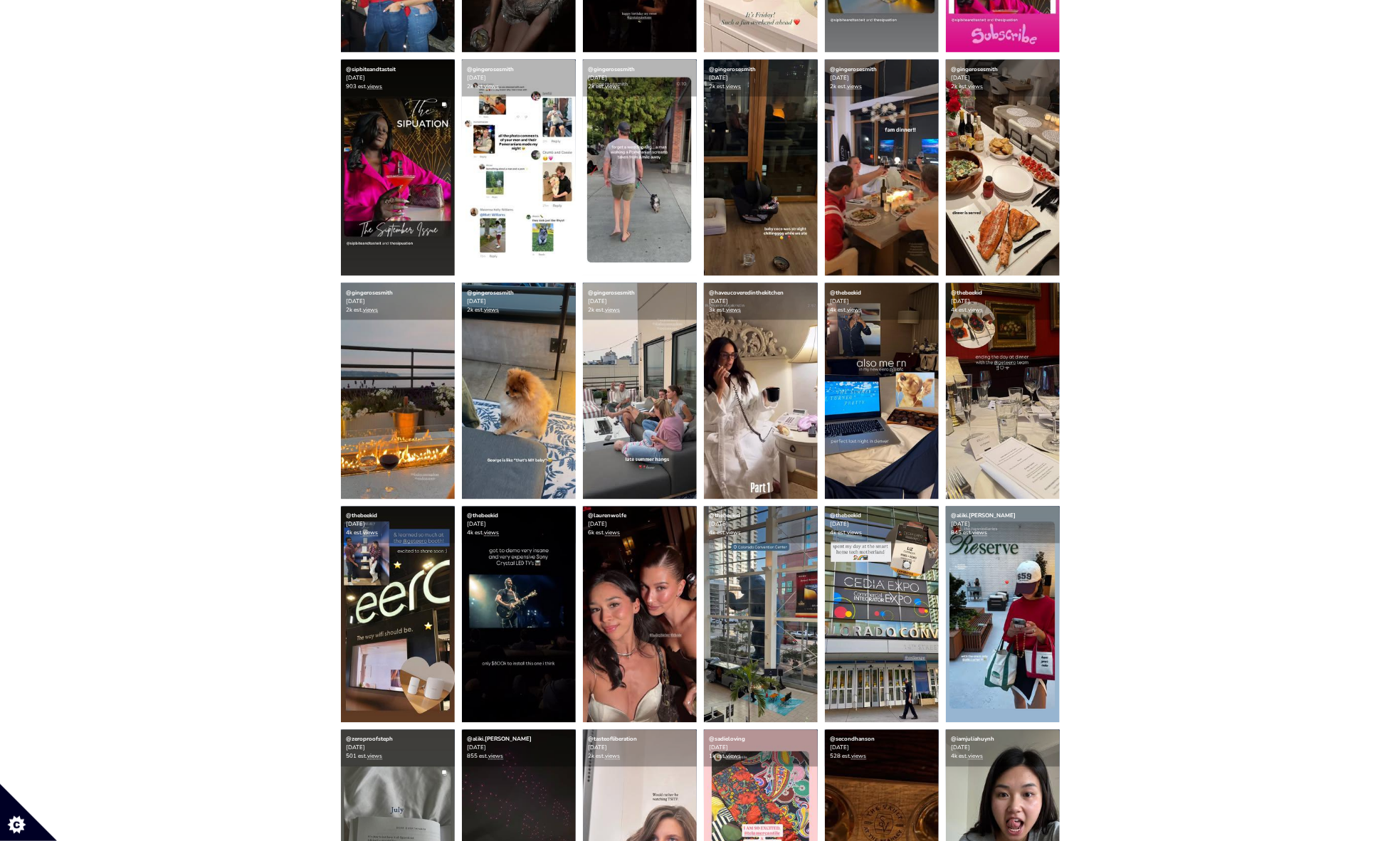
scroll to position [1071, 0]
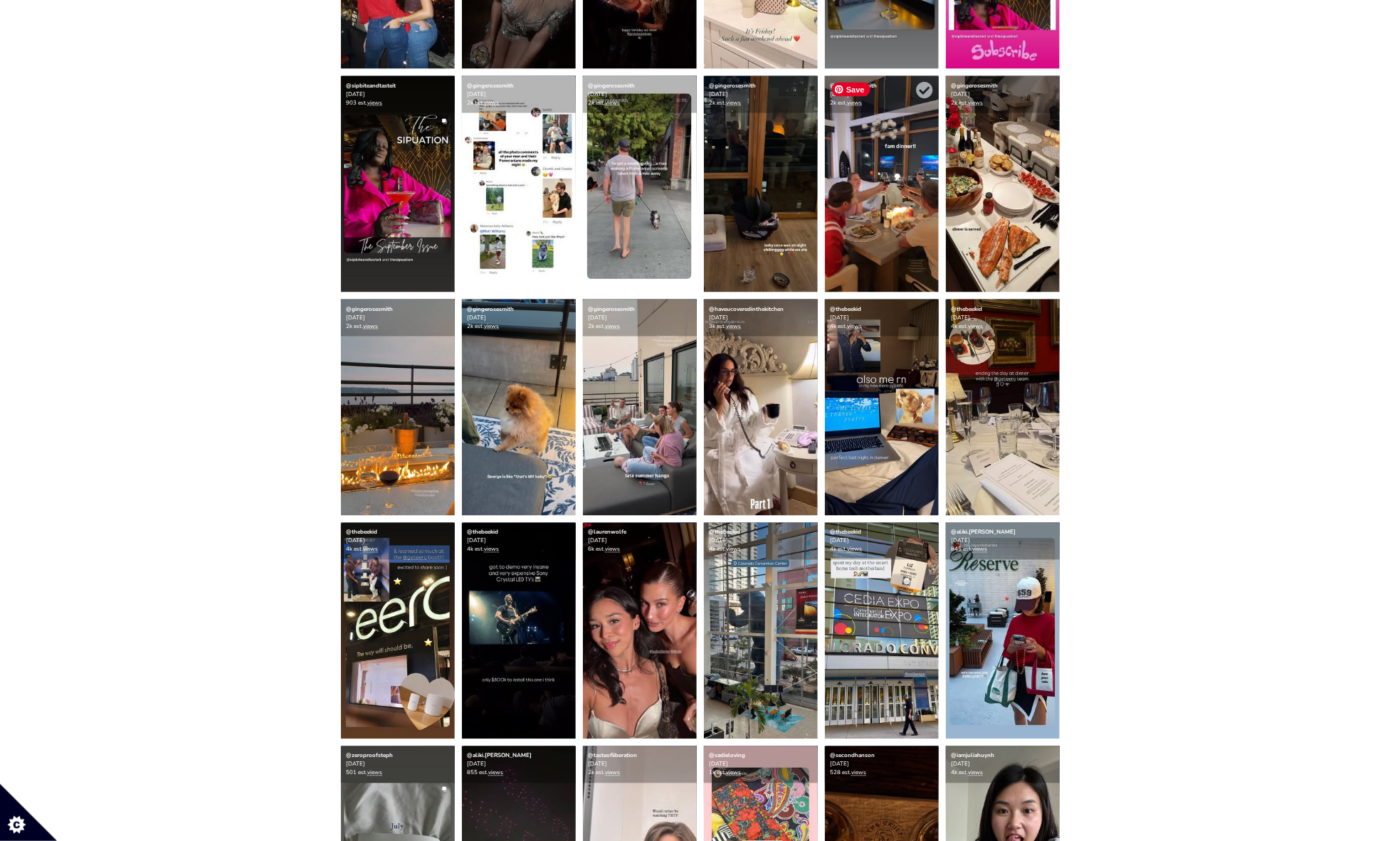
click at [926, 182] on img at bounding box center [882, 184] width 114 height 216
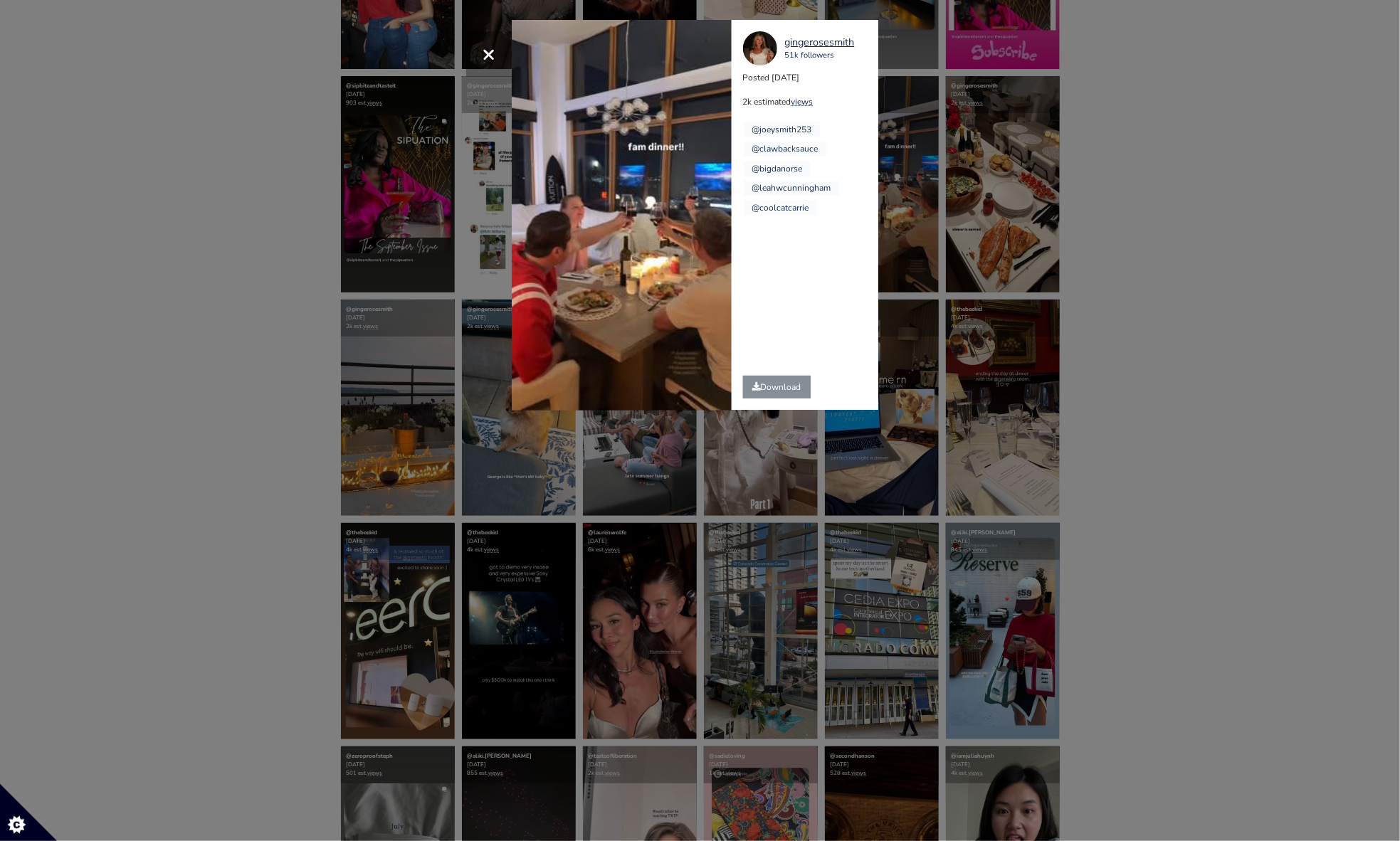
click at [1149, 149] on div "× Your browser does not support HTML5 video. gingerosesmith 51k followers Poste…" at bounding box center [700, 420] width 1400 height 841
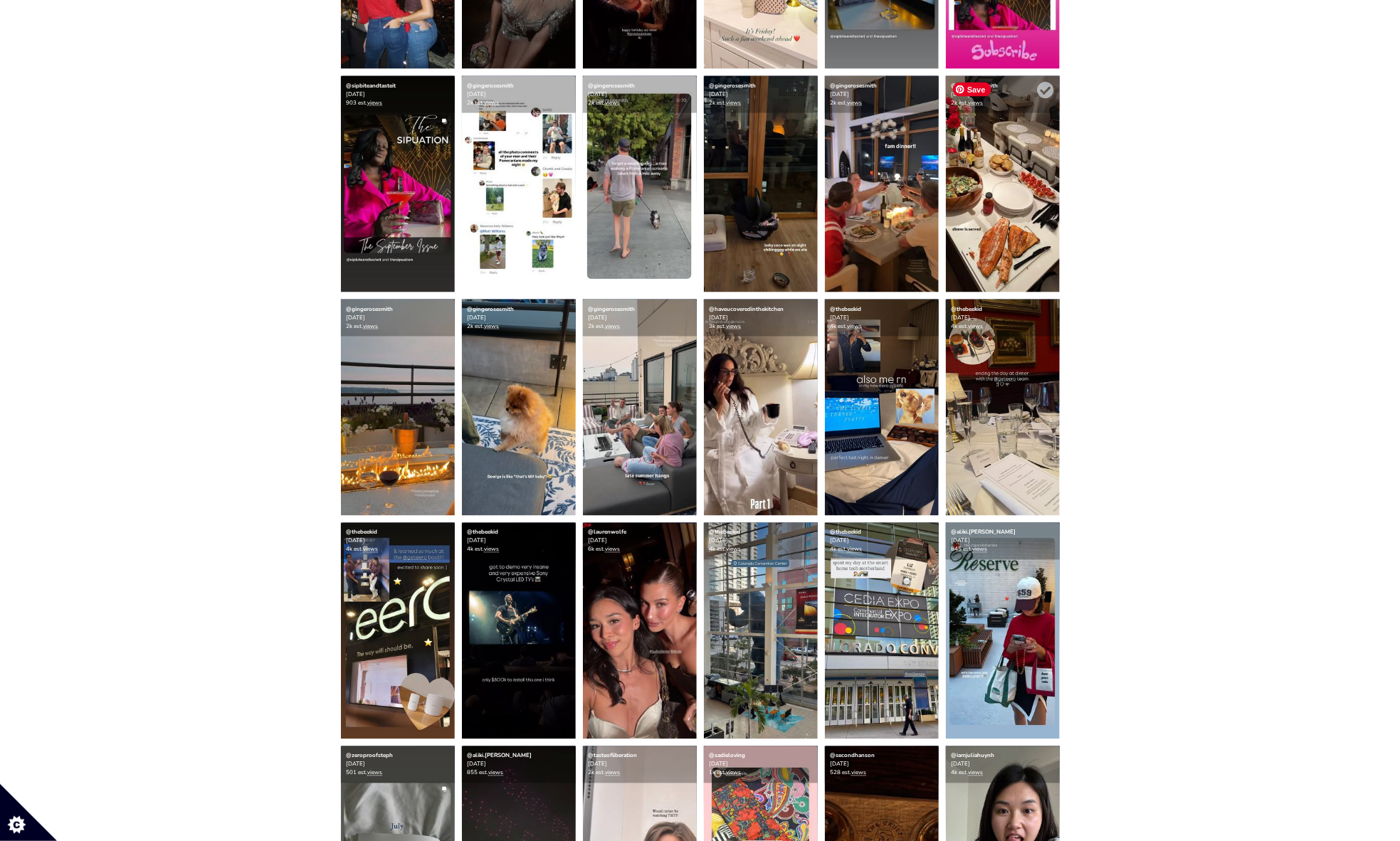
click at [1002, 168] on img at bounding box center [1002, 184] width 114 height 216
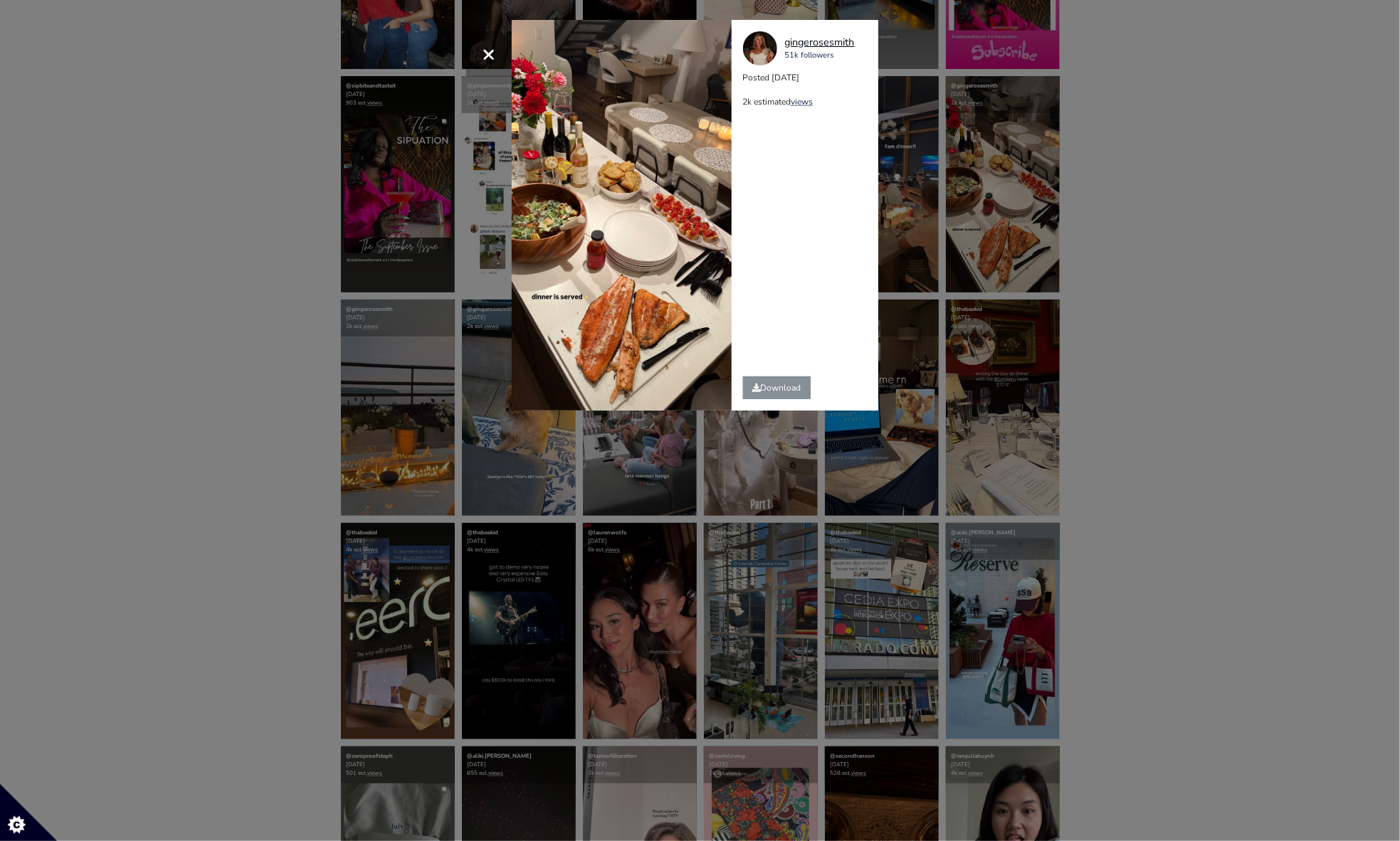
click at [833, 40] on div "gingerosesmith" at bounding box center [820, 43] width 70 height 15
